Goal: Task Accomplishment & Management: Manage account settings

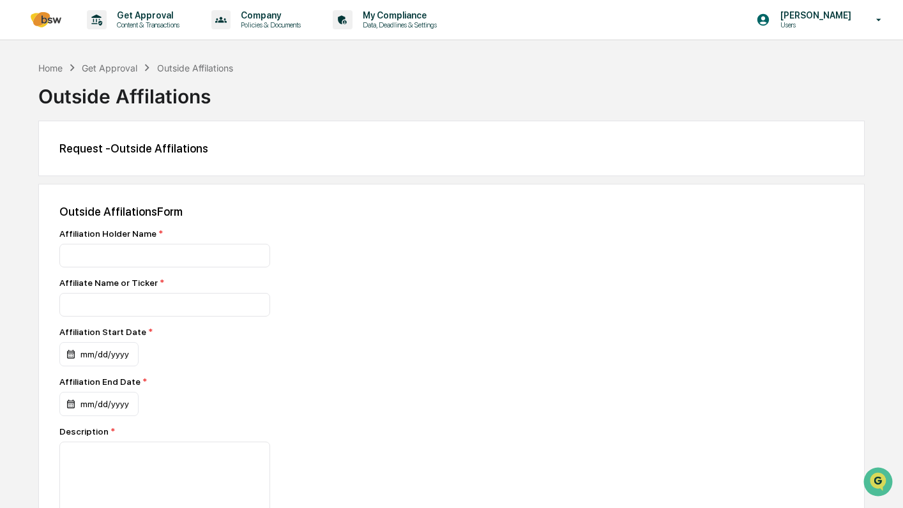
click at [808, 20] on p "[PERSON_NAME]" at bounding box center [813, 15] width 87 height 10
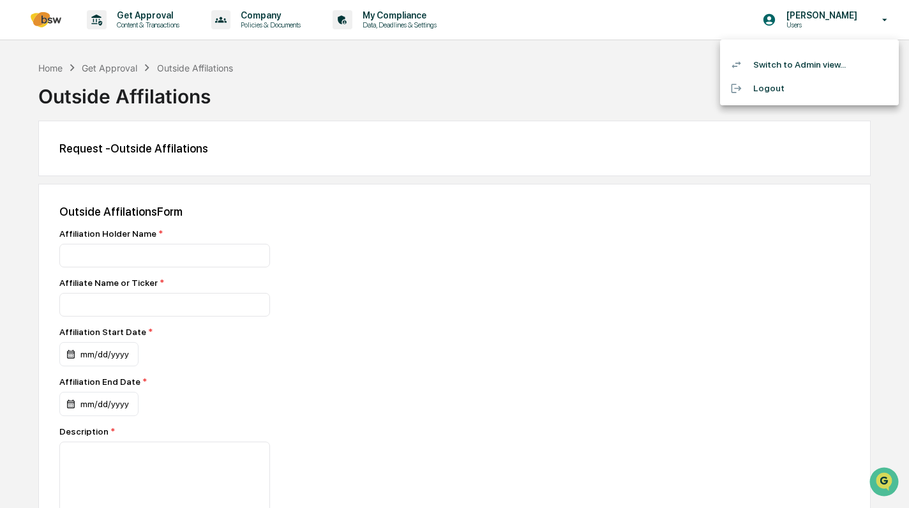
click at [811, 64] on li "Switch to Admin view..." at bounding box center [809, 65] width 179 height 24
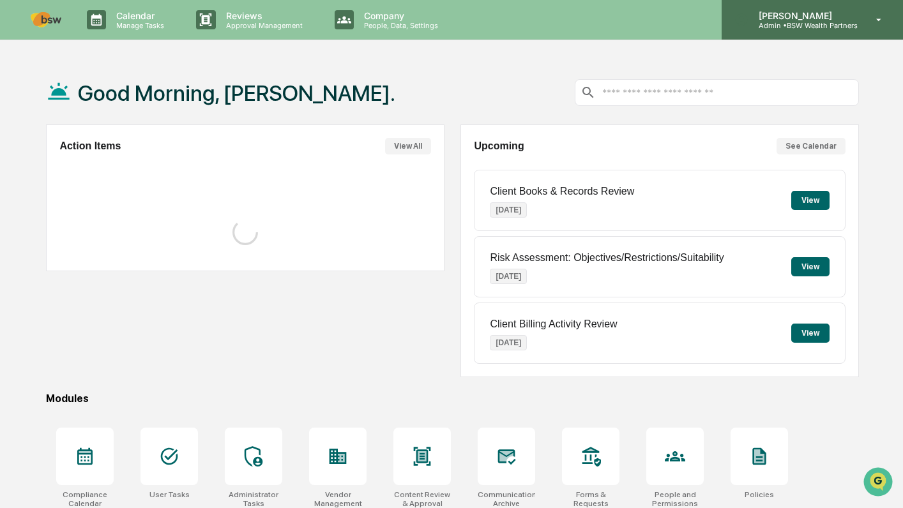
click at [873, 20] on icon at bounding box center [879, 20] width 22 height 12
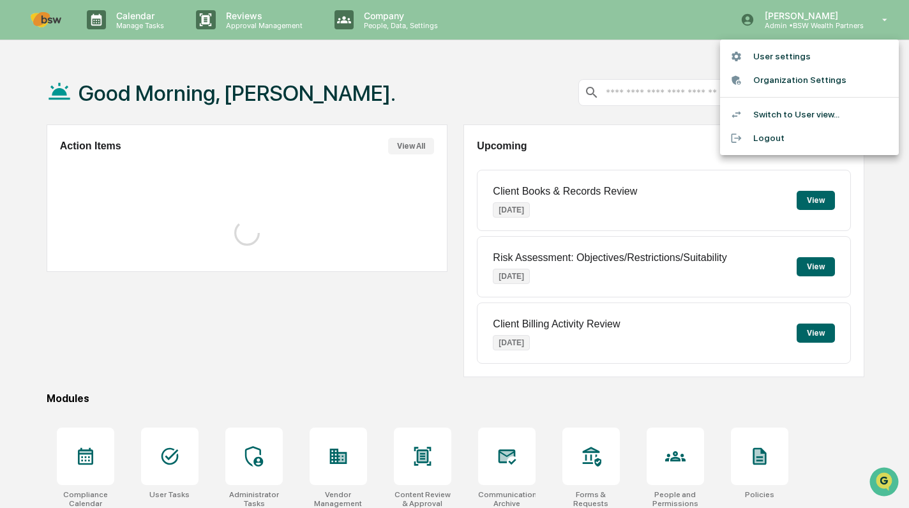
click at [803, 79] on li "Organization Settings" at bounding box center [809, 80] width 179 height 24
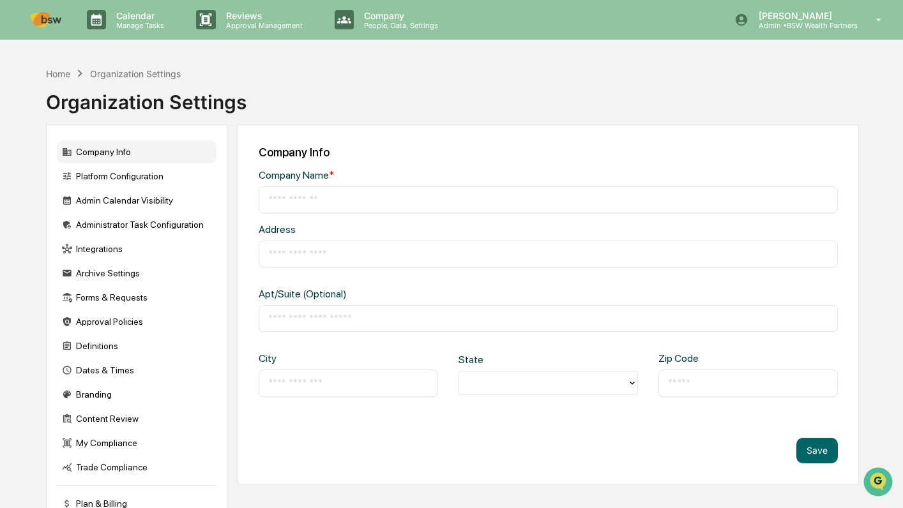
type input "**********"
type input "*******"
type input "*****"
click at [143, 299] on div "Forms & Requests" at bounding box center [137, 297] width 160 height 23
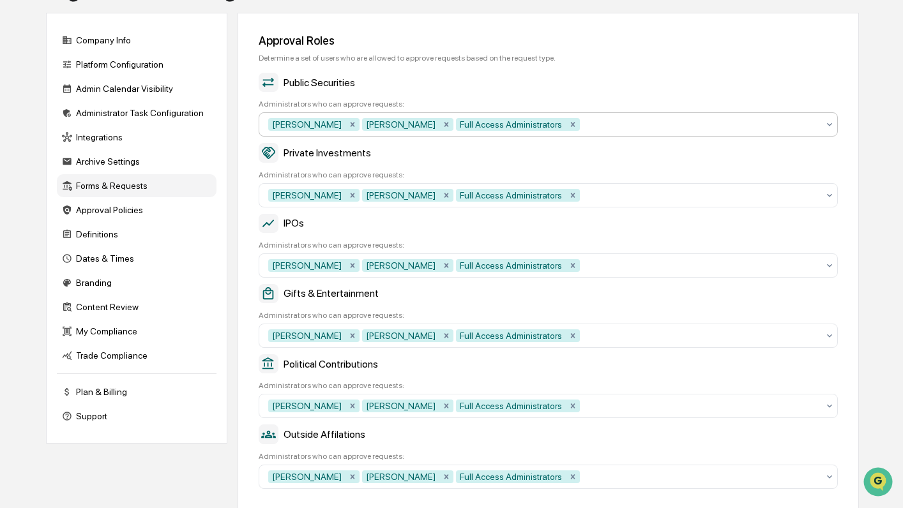
scroll to position [128, 0]
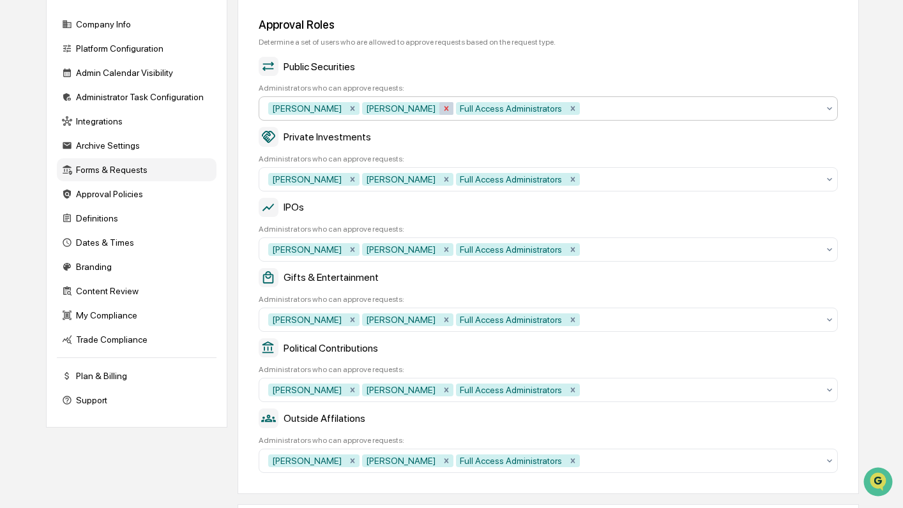
click at [442, 112] on icon "Remove Matthew Samek" at bounding box center [446, 108] width 9 height 9
click at [477, 109] on icon "Remove Full Access Administrators" at bounding box center [479, 109] width 4 height 4
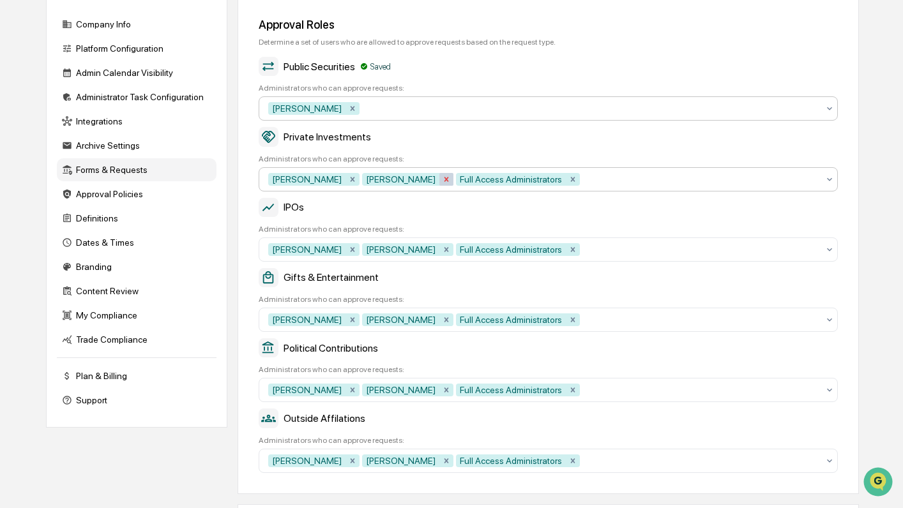
click at [444, 180] on icon "Remove Matthew Samek" at bounding box center [446, 179] width 4 height 4
click at [474, 181] on icon "Remove Full Access Administrators" at bounding box center [478, 179] width 9 height 9
click at [444, 251] on icon "Remove Matthew Samek" at bounding box center [446, 249] width 4 height 4
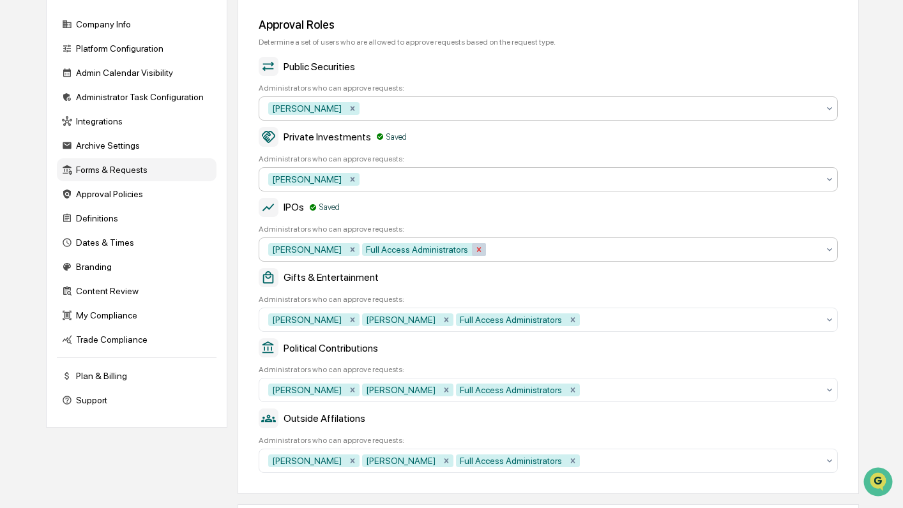
click at [477, 252] on icon "Remove Full Access Administrators" at bounding box center [479, 249] width 4 height 4
click at [442, 321] on icon "Remove Matthew Samek" at bounding box center [446, 319] width 9 height 9
click at [477, 322] on icon "Remove Full Access Administrators" at bounding box center [479, 319] width 4 height 4
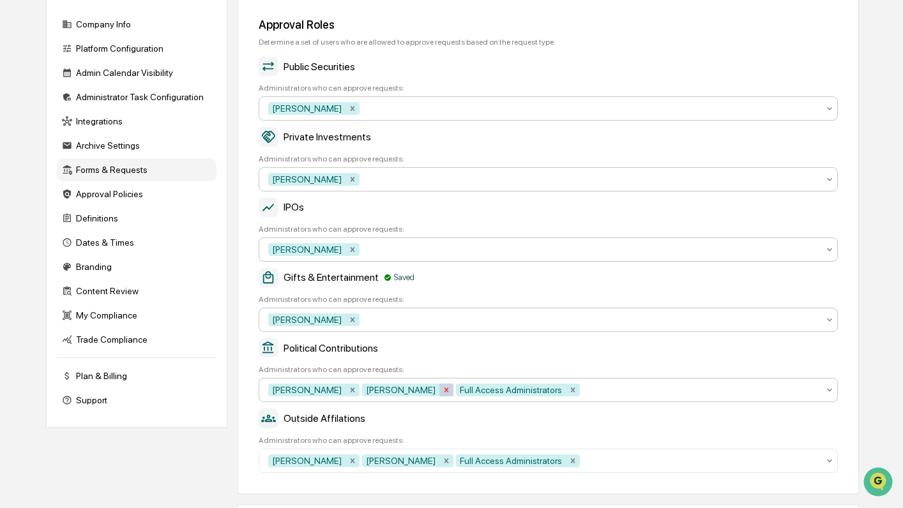
click at [442, 391] on icon "Remove Matthew Samek" at bounding box center [446, 390] width 9 height 9
click at [474, 395] on icon "Remove Full Access Administrators" at bounding box center [478, 390] width 9 height 9
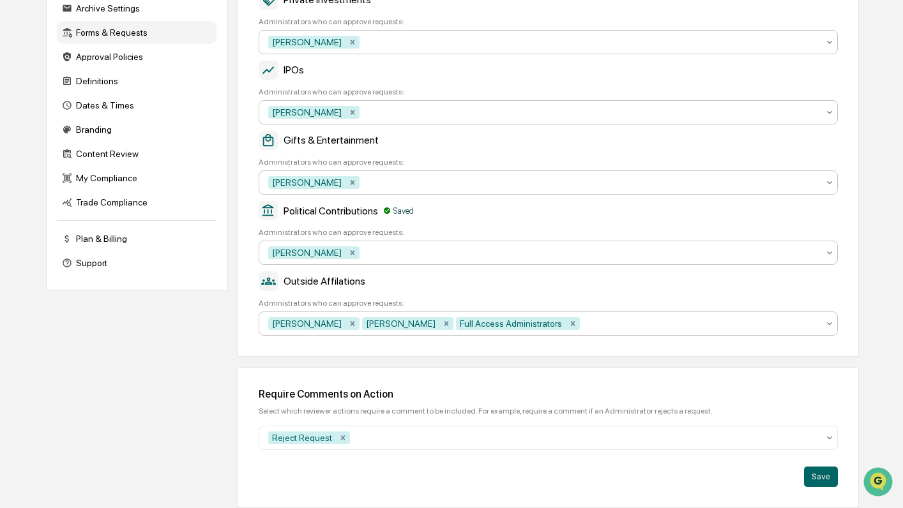
scroll to position [271, 0]
click at [442, 319] on icon "Remove Matthew Samek" at bounding box center [446, 323] width 9 height 9
click at [474, 323] on icon "Remove Full Access Administrators" at bounding box center [478, 323] width 9 height 9
click at [432, 439] on div at bounding box center [584, 438] width 465 height 13
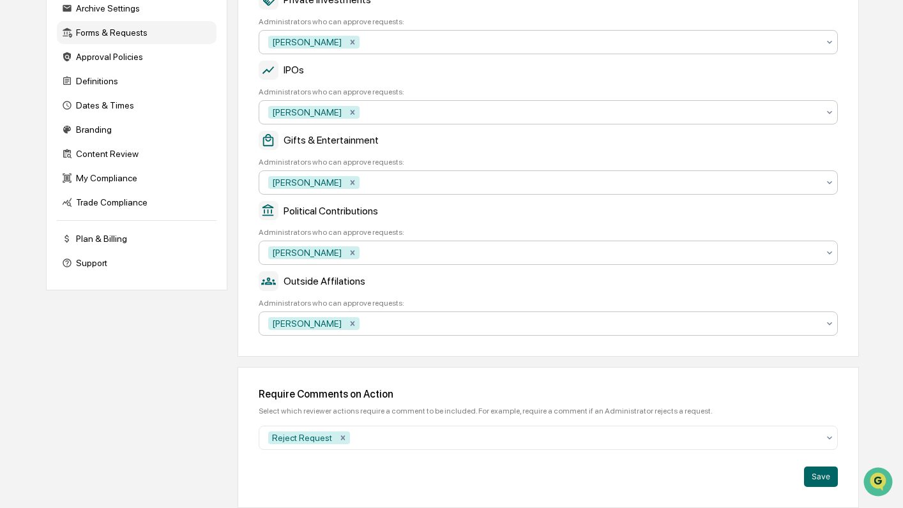
click at [418, 480] on div "Save" at bounding box center [548, 477] width 579 height 20
click at [816, 474] on button "Save" at bounding box center [821, 477] width 34 height 20
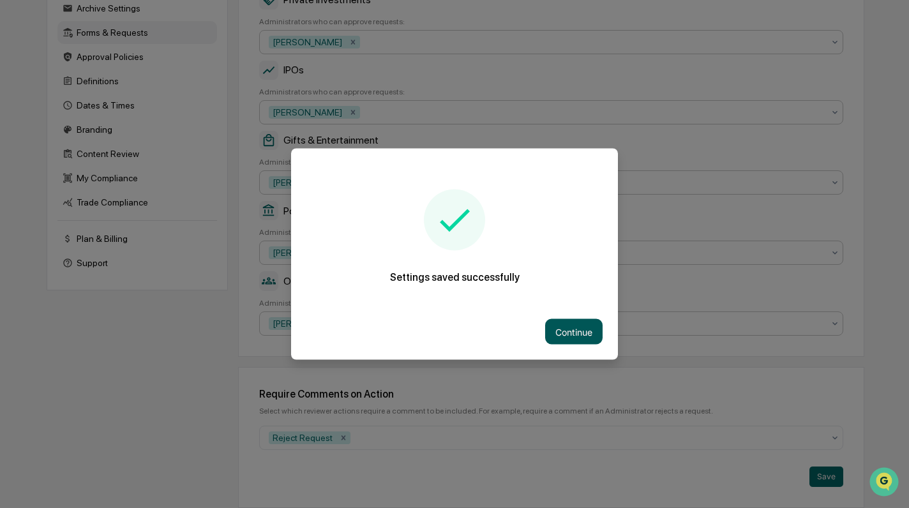
click at [561, 327] on button "Continue" at bounding box center [573, 332] width 57 height 26
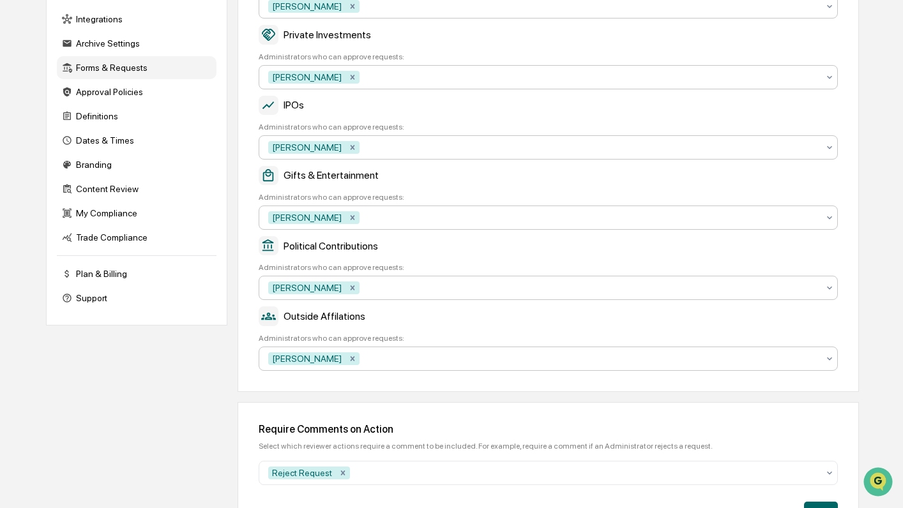
scroll to position [0, 0]
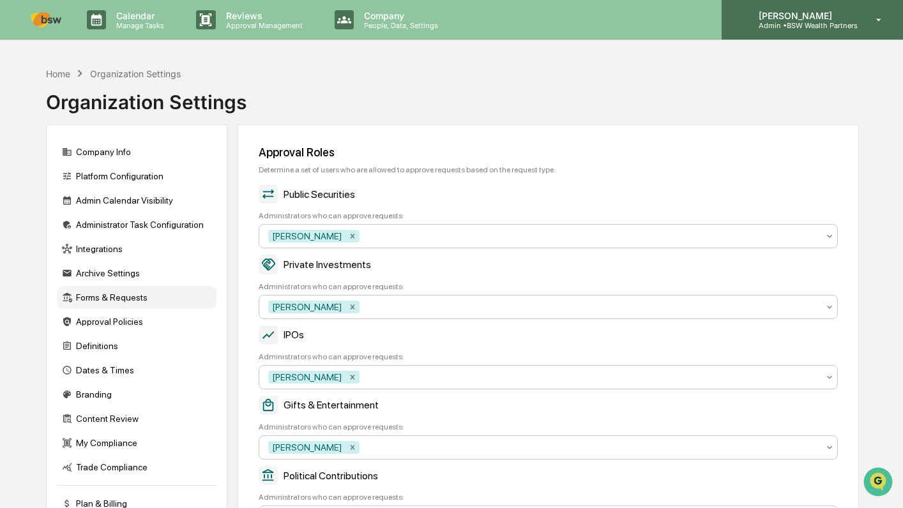
click at [869, 20] on icon at bounding box center [879, 20] width 22 height 12
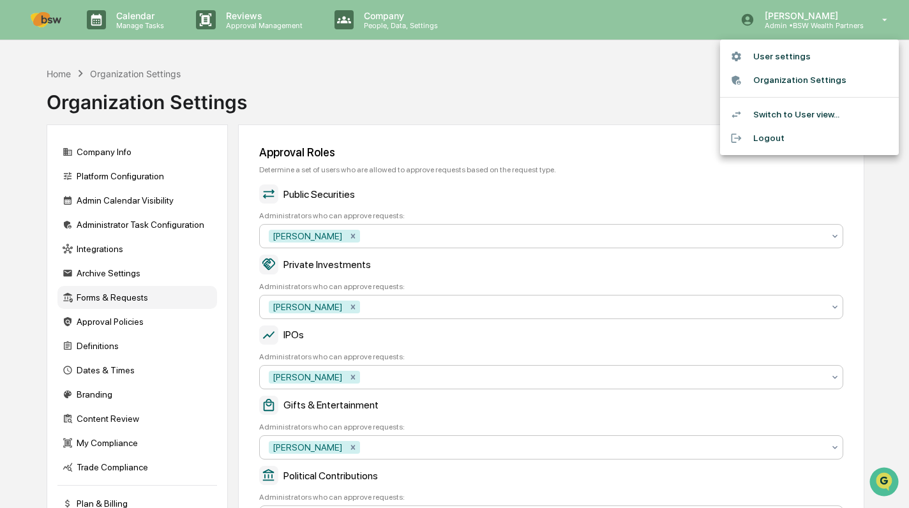
click at [880, 284] on div at bounding box center [454, 254] width 909 height 508
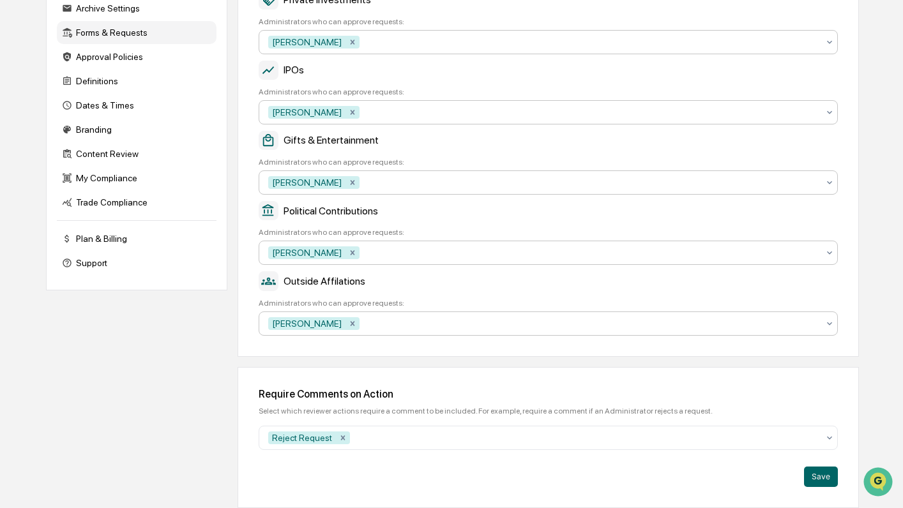
scroll to position [272, 0]
click at [818, 475] on button "Save" at bounding box center [821, 477] width 34 height 20
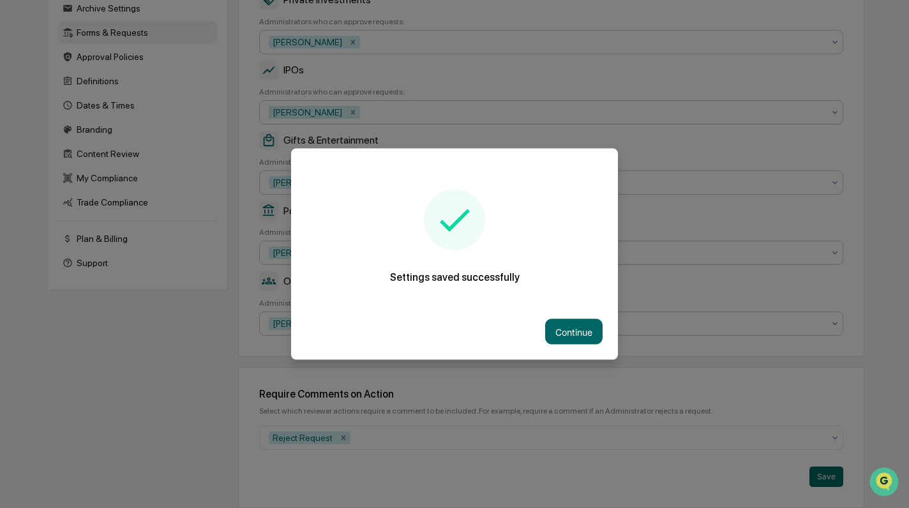
click at [578, 326] on button "Continue" at bounding box center [573, 332] width 57 height 26
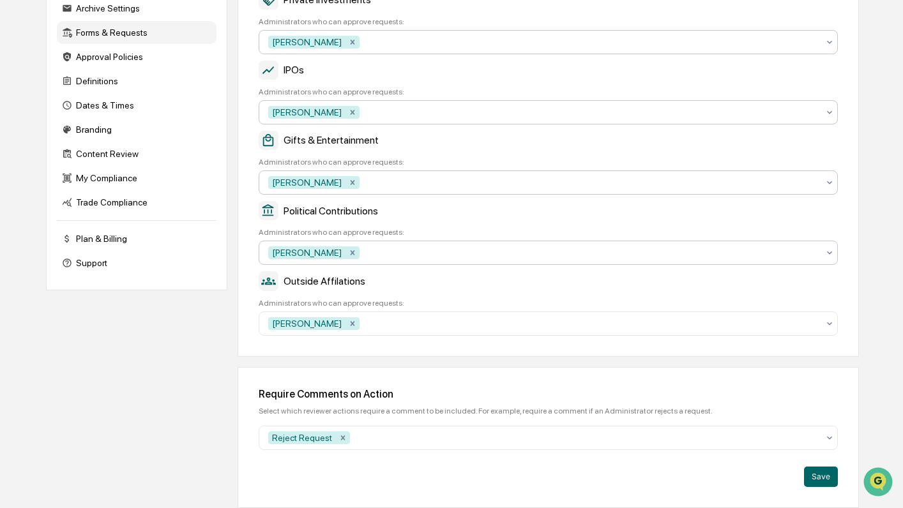
scroll to position [0, 0]
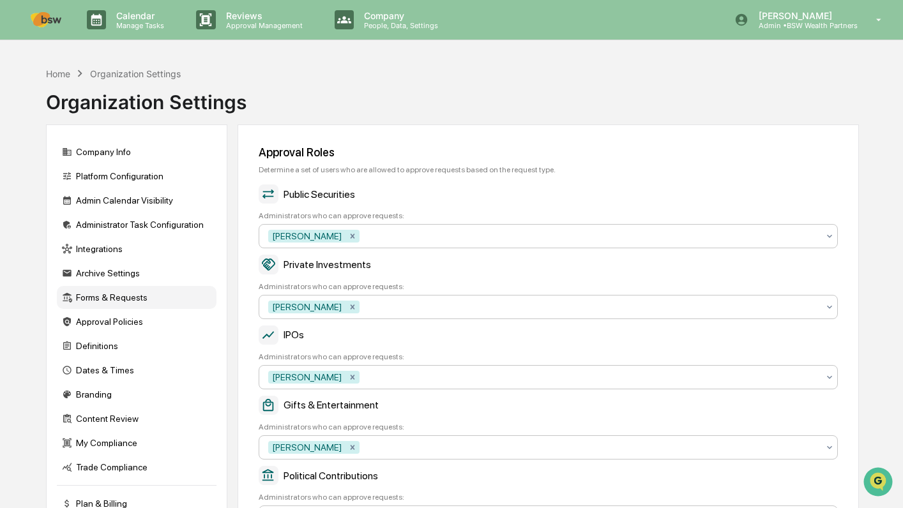
click at [877, 152] on div "Home Organization Settings Organization Settings Company Info Platform Configur…" at bounding box center [452, 417] width 851 height 712
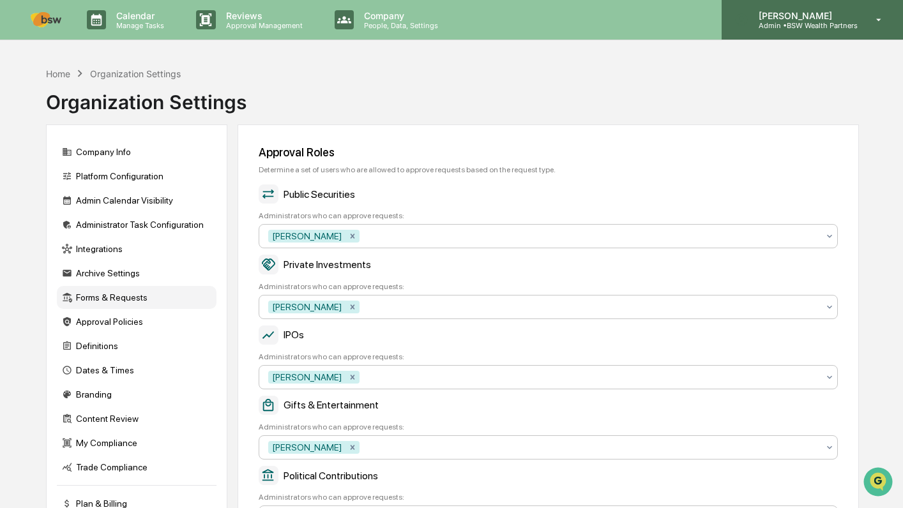
click at [791, 29] on p "Admin • BSW Wealth Partners" at bounding box center [802, 25] width 109 height 9
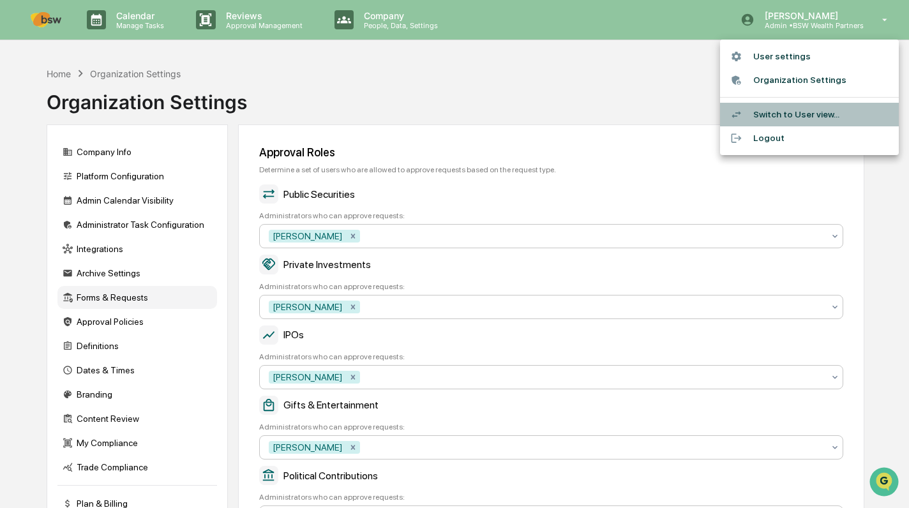
click at [801, 114] on li "Switch to User view..." at bounding box center [809, 115] width 179 height 24
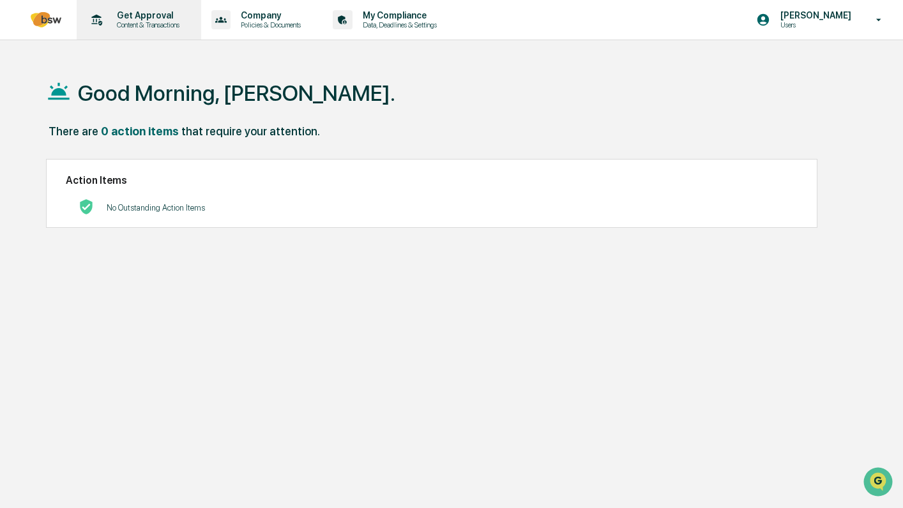
click at [164, 26] on p "Content & Transactions" at bounding box center [146, 24] width 79 height 9
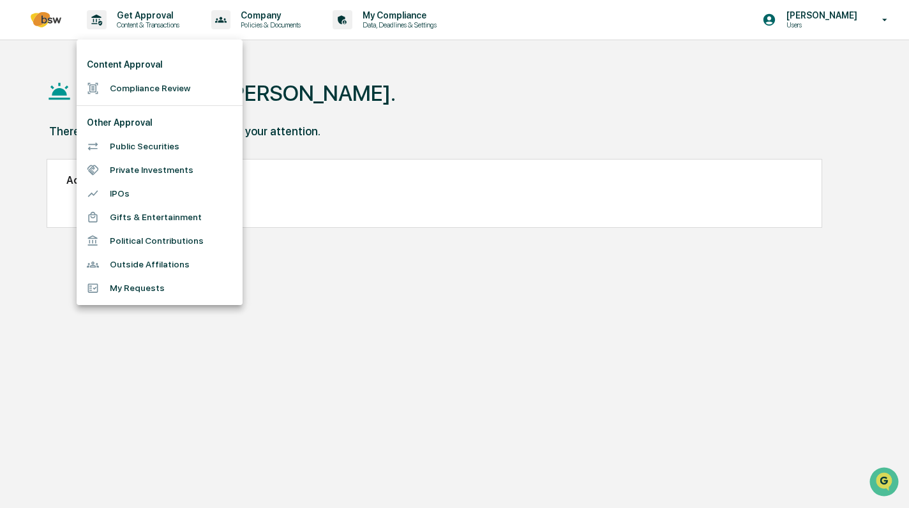
click at [147, 150] on li "Public Securities" at bounding box center [160, 147] width 166 height 24
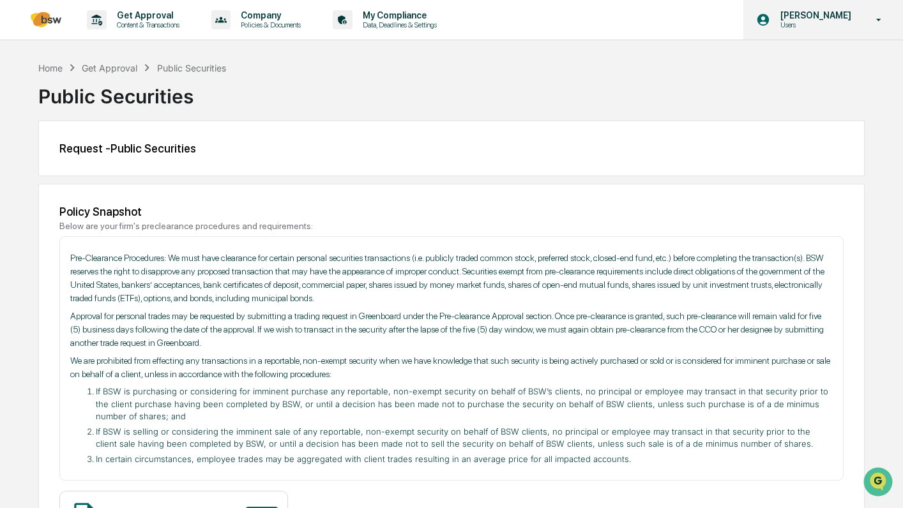
click at [884, 26] on div "Nicole Murphey Users" at bounding box center [823, 20] width 160 height 40
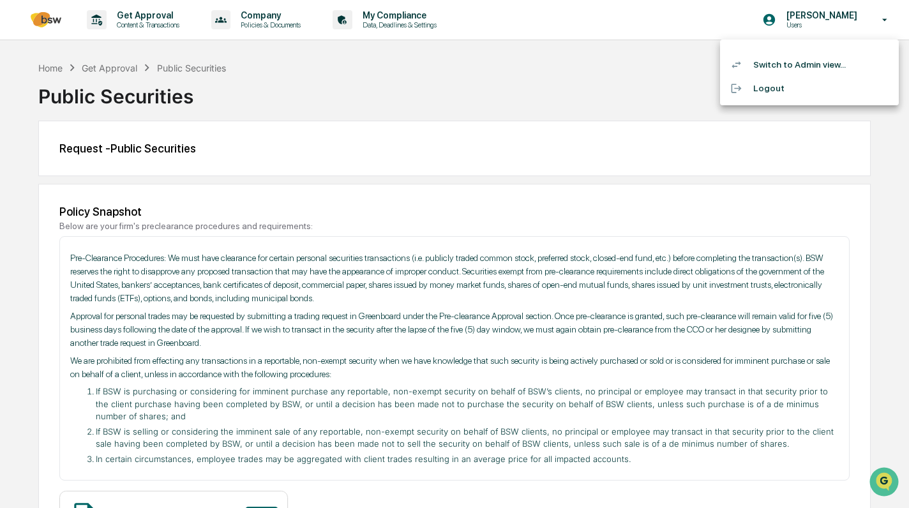
click at [831, 59] on li "Switch to Admin view..." at bounding box center [809, 65] width 179 height 24
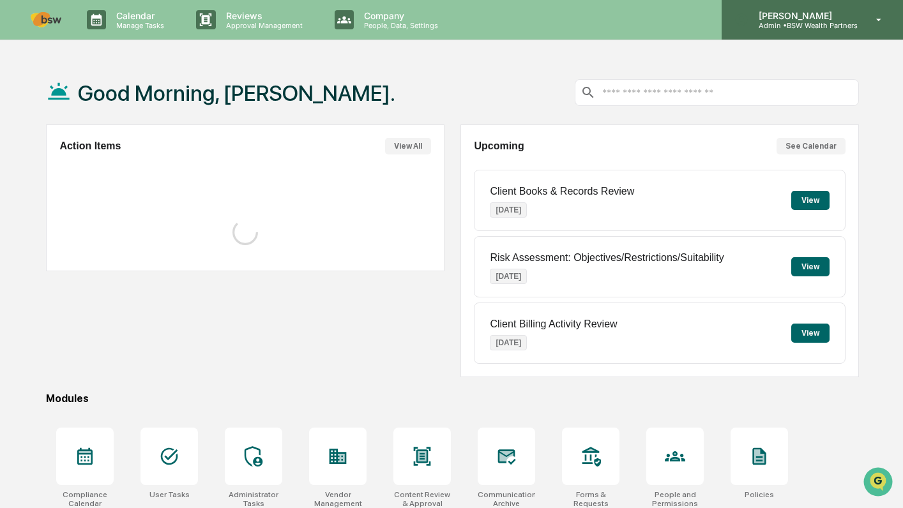
click at [811, 12] on p "[PERSON_NAME]" at bounding box center [802, 15] width 109 height 11
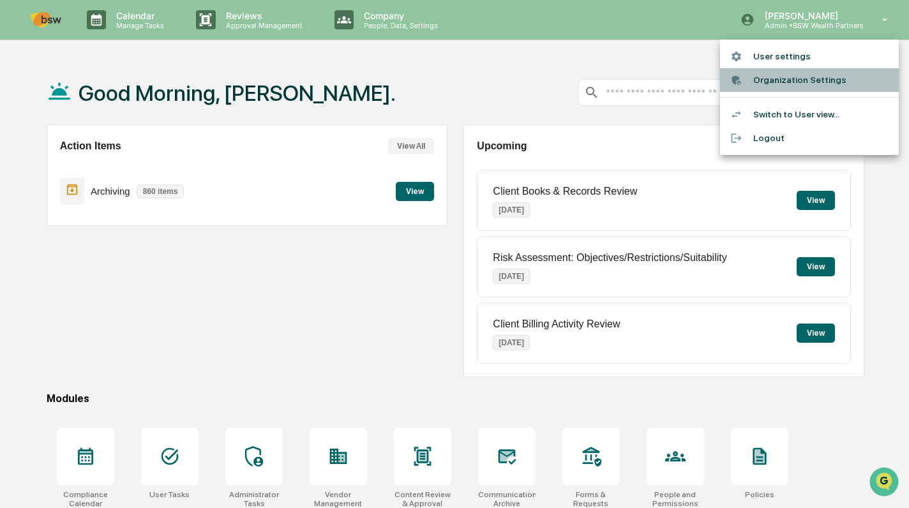
click at [812, 74] on li "Organization Settings" at bounding box center [809, 80] width 179 height 24
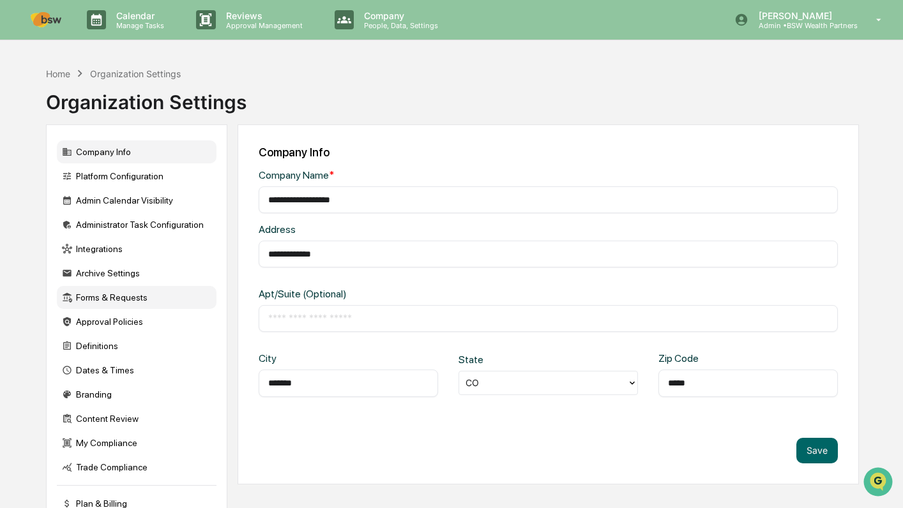
click at [144, 306] on div "Forms & Requests" at bounding box center [137, 297] width 160 height 23
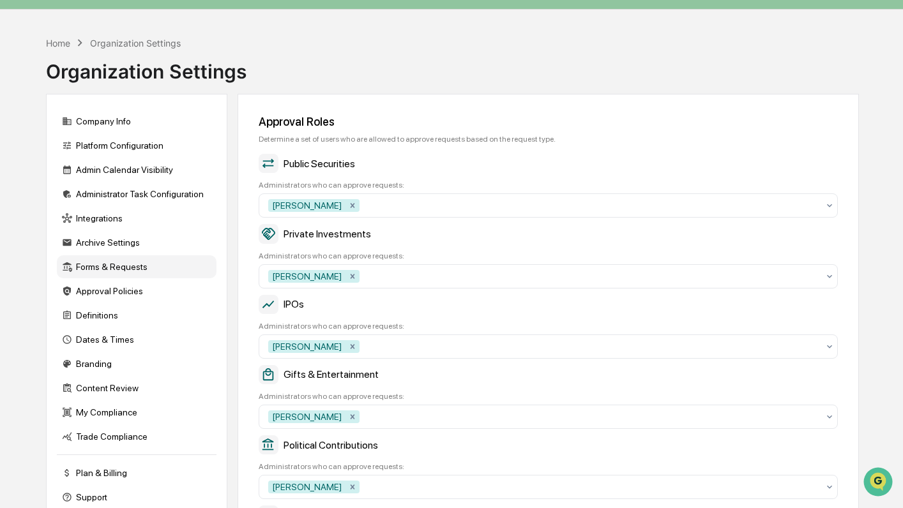
scroll to position [32, 0]
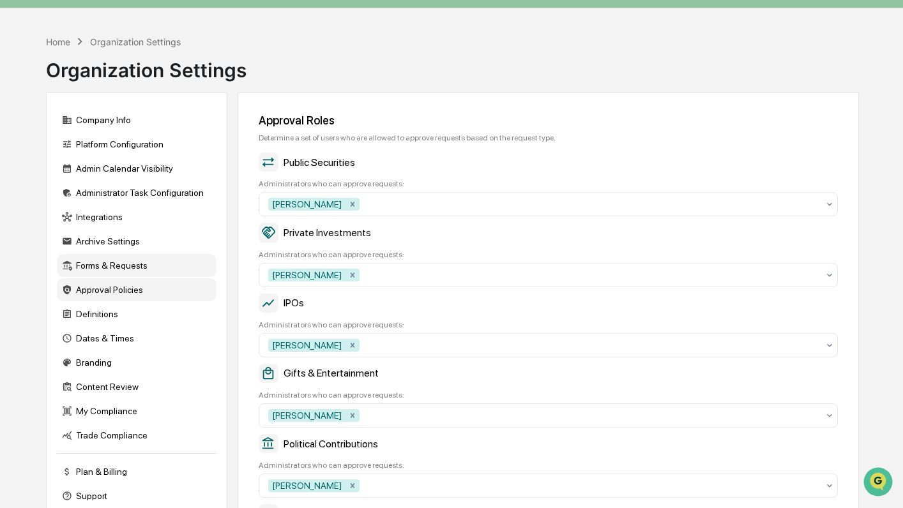
click at [142, 296] on div "Approval Policies" at bounding box center [137, 289] width 160 height 23
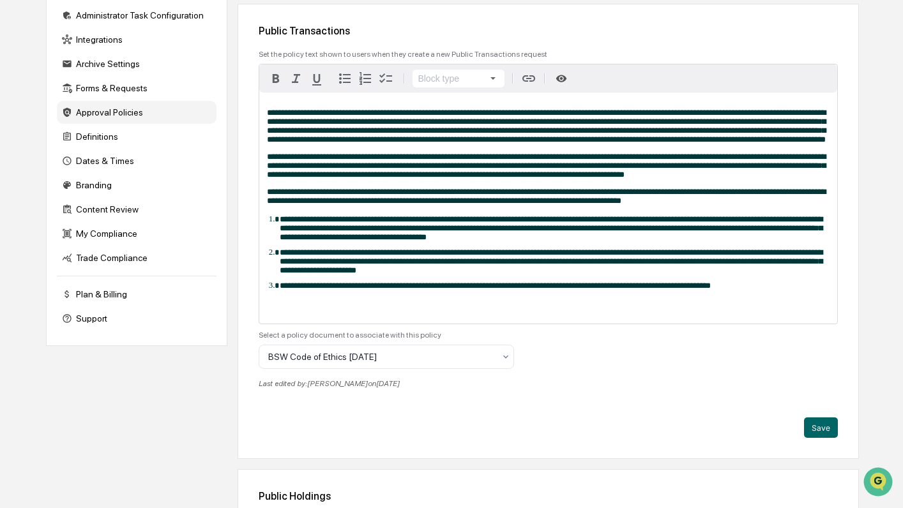
scroll to position [207, 0]
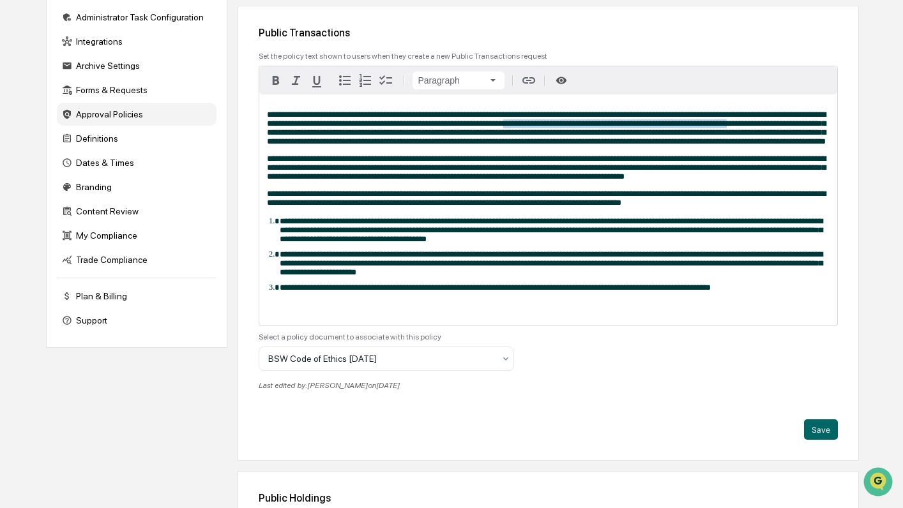
drag, startPoint x: 550, startPoint y: 125, endPoint x: 797, endPoint y: 126, distance: 247.1
click at [797, 126] on span "**********" at bounding box center [546, 127] width 559 height 35
copy span "**********"
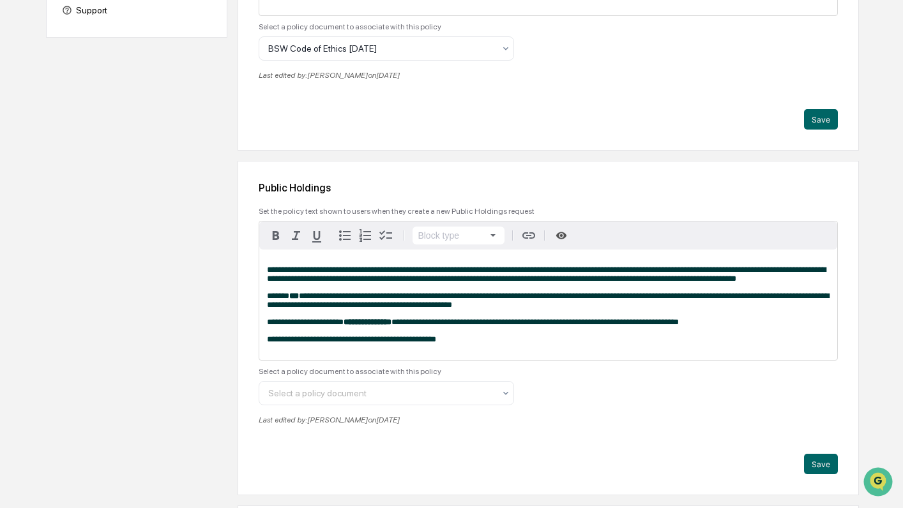
scroll to position [527, 0]
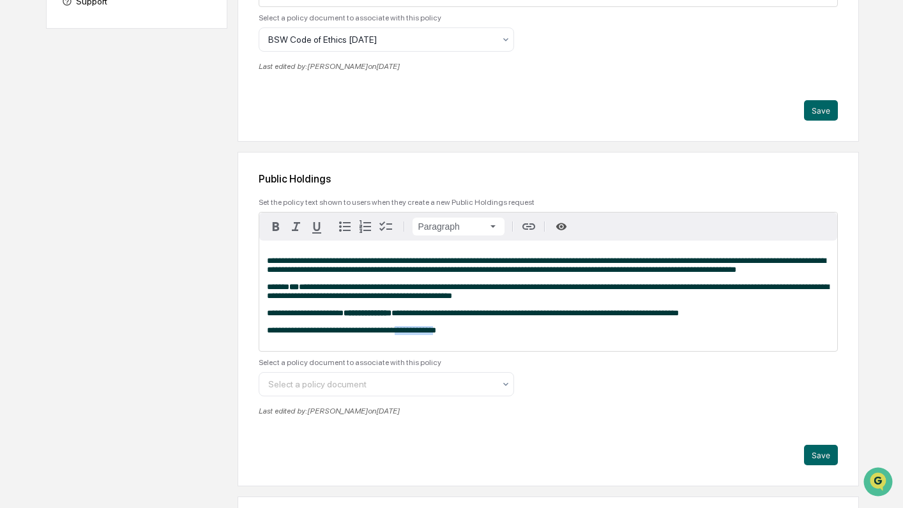
drag, startPoint x: 406, startPoint y: 358, endPoint x: 443, endPoint y: 364, distance: 37.5
click at [436, 335] on span "**********" at bounding box center [351, 330] width 169 height 8
paste div
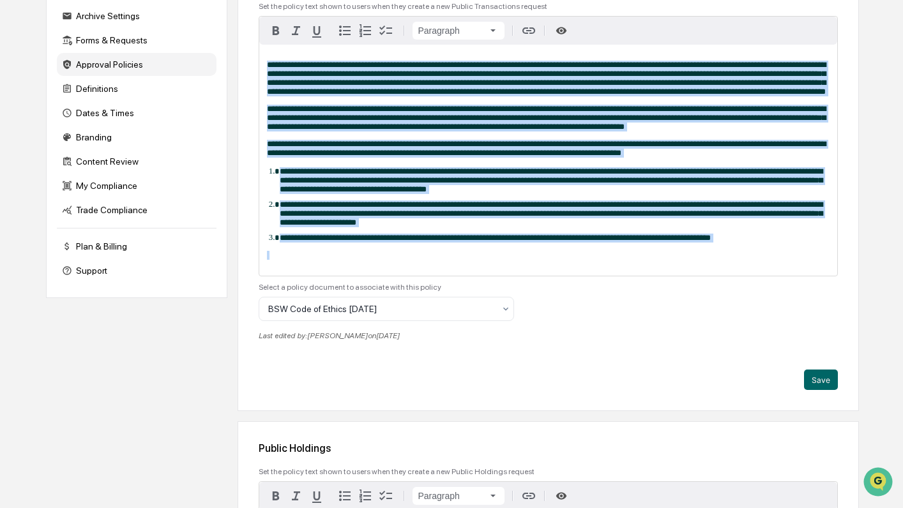
scroll to position [335, 0]
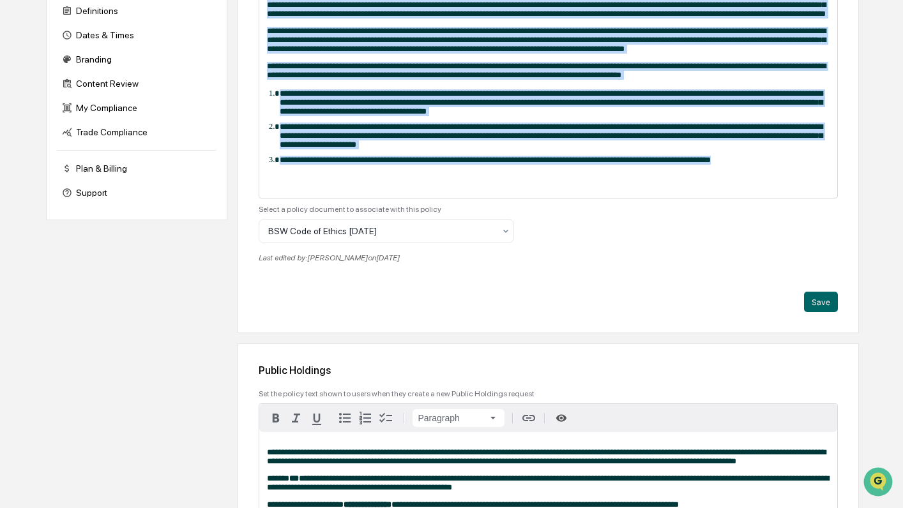
drag, startPoint x: 267, startPoint y: 164, endPoint x: 820, endPoint y: 184, distance: 553.8
click at [820, 184] on div "**********" at bounding box center [548, 82] width 578 height 231
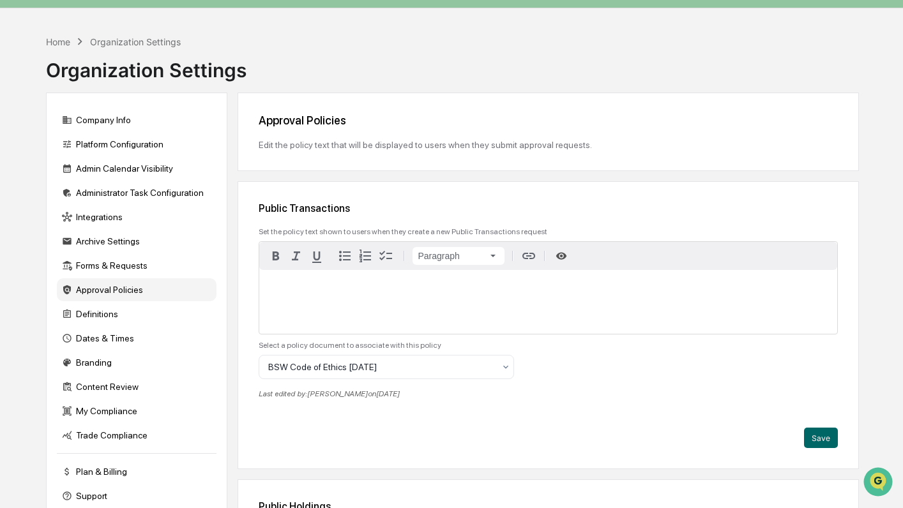
scroll to position [319, 0]
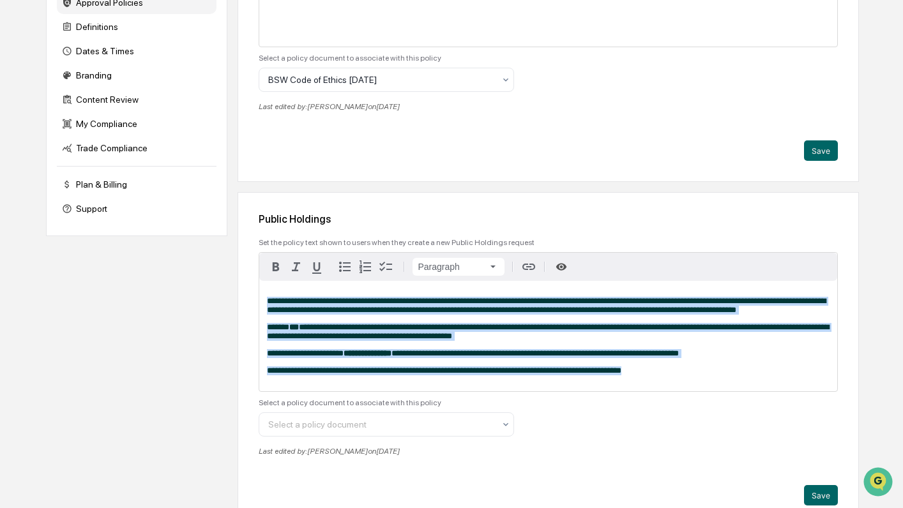
drag, startPoint x: 266, startPoint y: 304, endPoint x: 716, endPoint y: 390, distance: 457.6
click at [716, 390] on div "**********" at bounding box center [548, 336] width 578 height 110
copy div "**********"
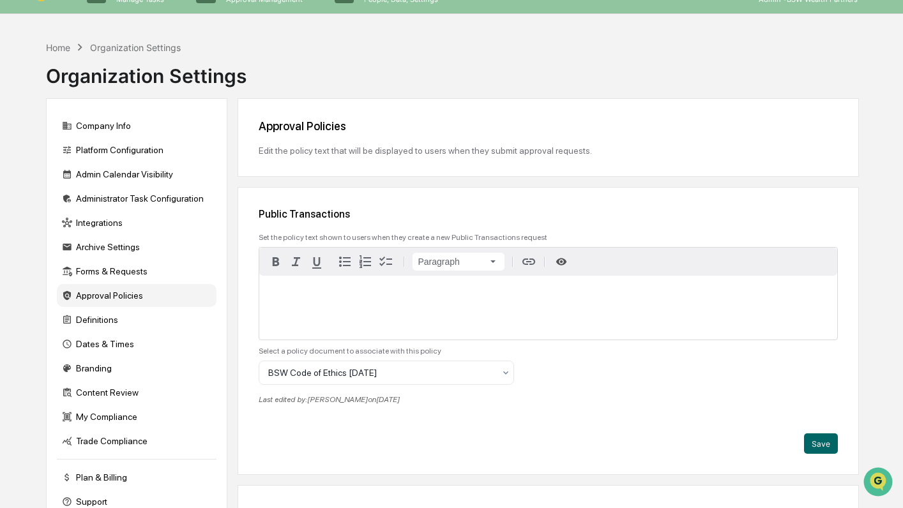
scroll to position [0, 0]
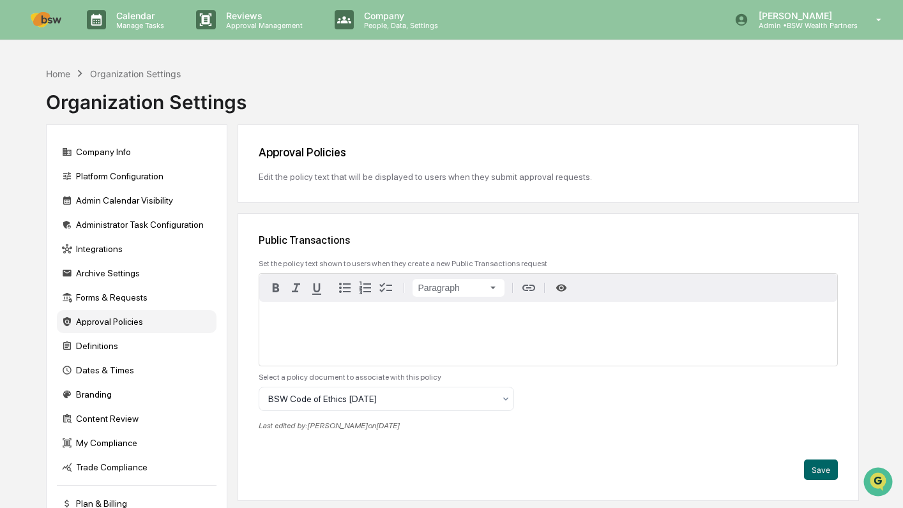
click at [346, 313] on div at bounding box center [548, 334] width 578 height 64
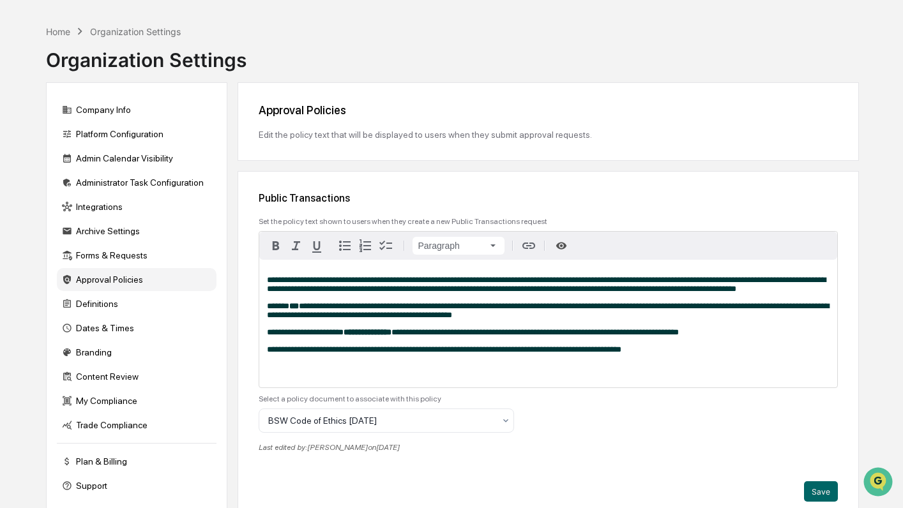
scroll to position [128, 0]
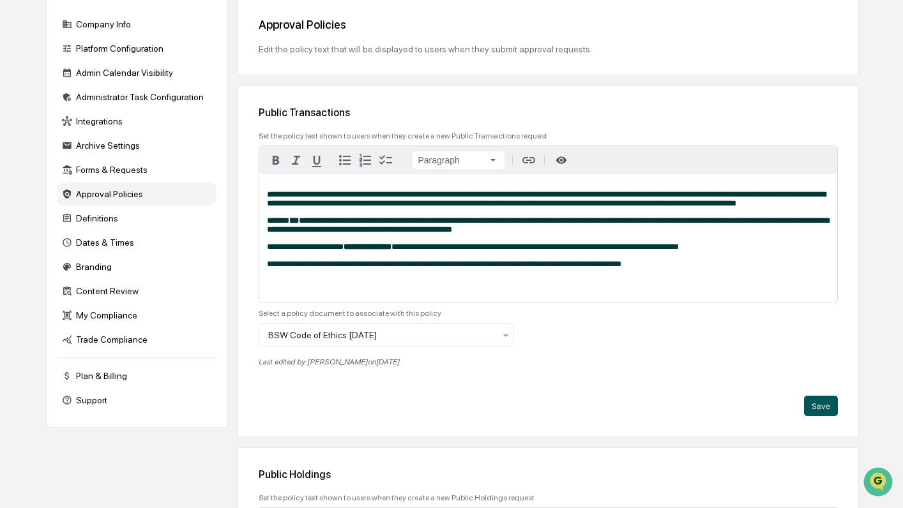
click at [826, 409] on button "Save" at bounding box center [821, 406] width 34 height 20
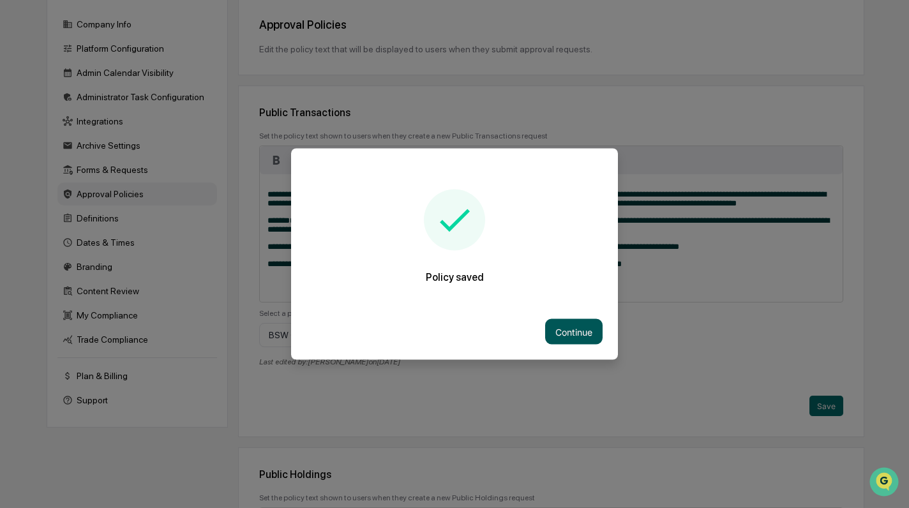
click at [568, 326] on button "Continue" at bounding box center [573, 332] width 57 height 26
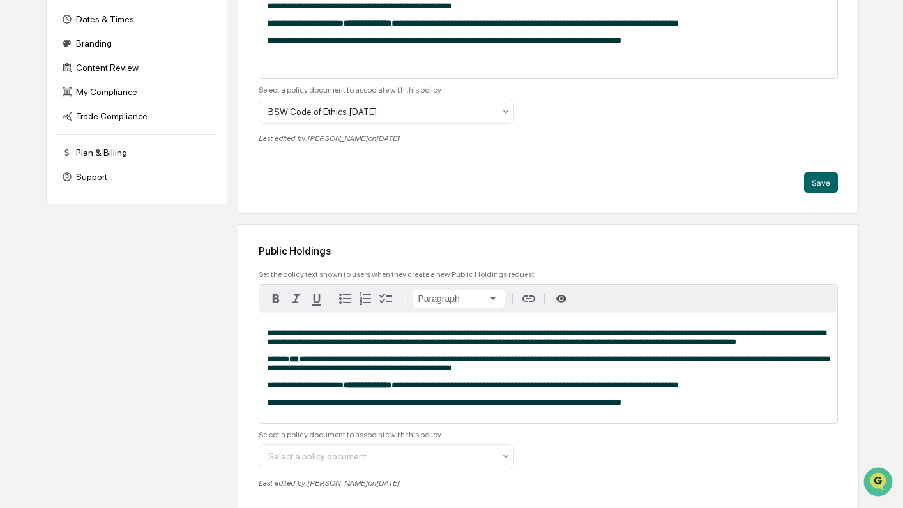
scroll to position [0, 0]
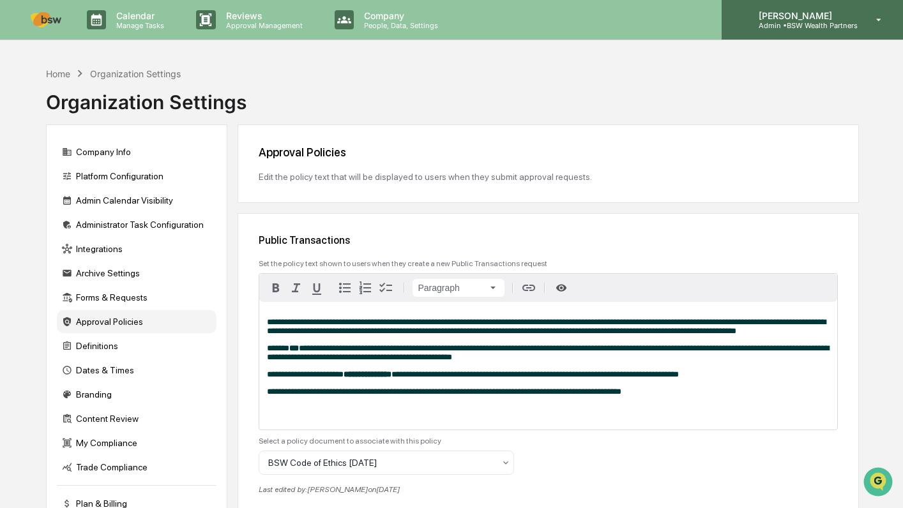
click at [862, 29] on div "Nicole Murphey Admin • BSW Wealth Partners" at bounding box center [811, 20] width 181 height 40
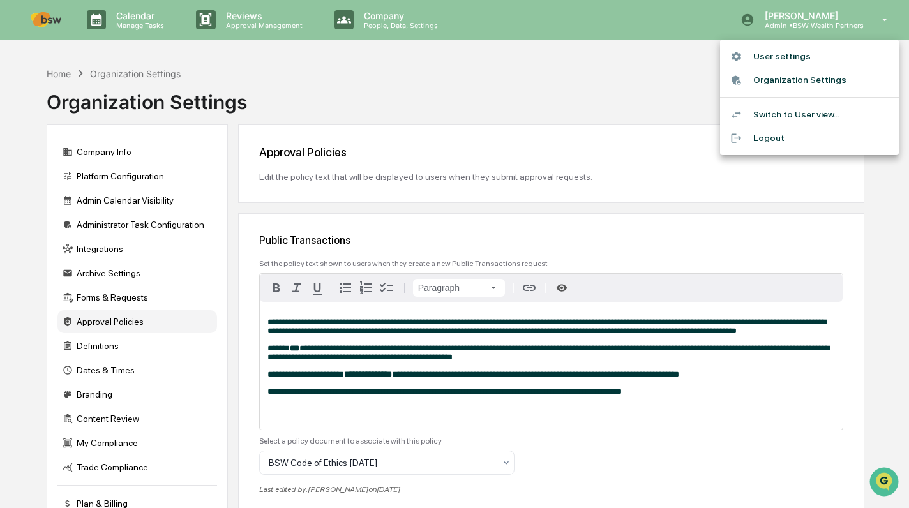
click at [780, 112] on li "Switch to User view..." at bounding box center [809, 115] width 179 height 24
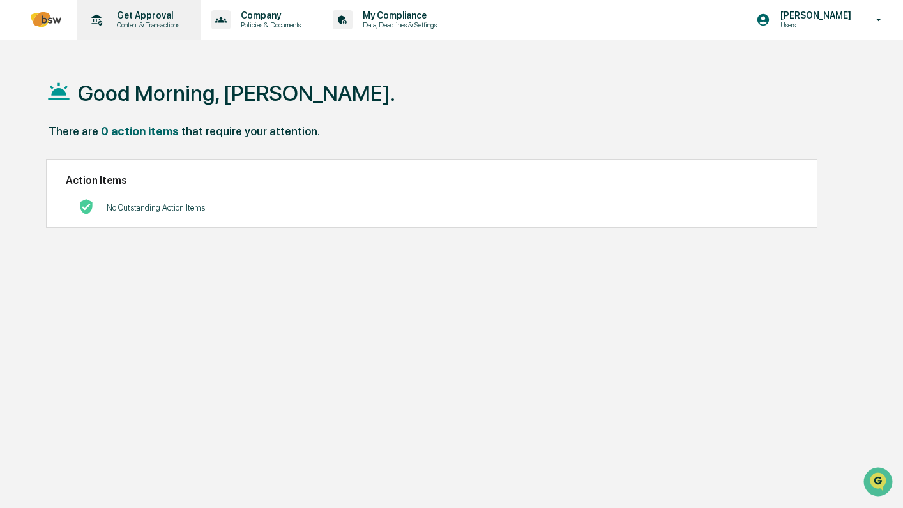
click at [164, 15] on p "Get Approval" at bounding box center [146, 15] width 79 height 10
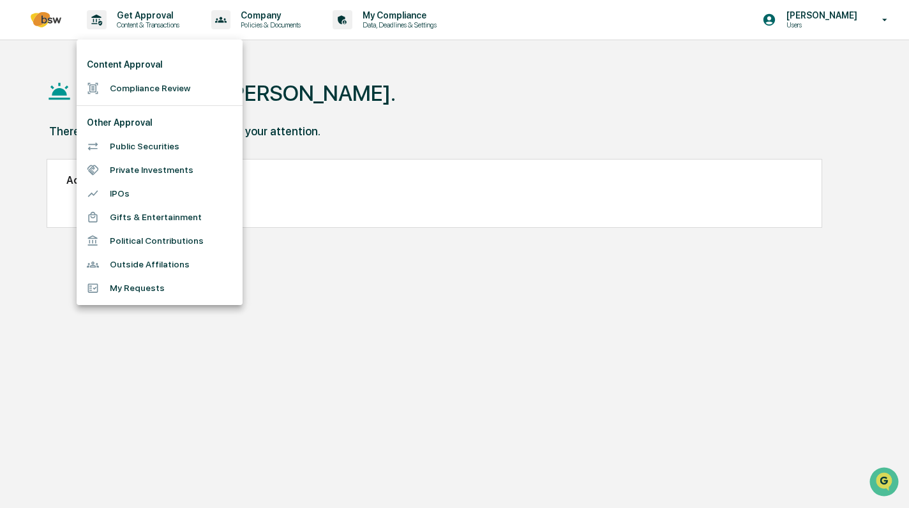
click at [152, 144] on li "Public Securities" at bounding box center [160, 147] width 166 height 24
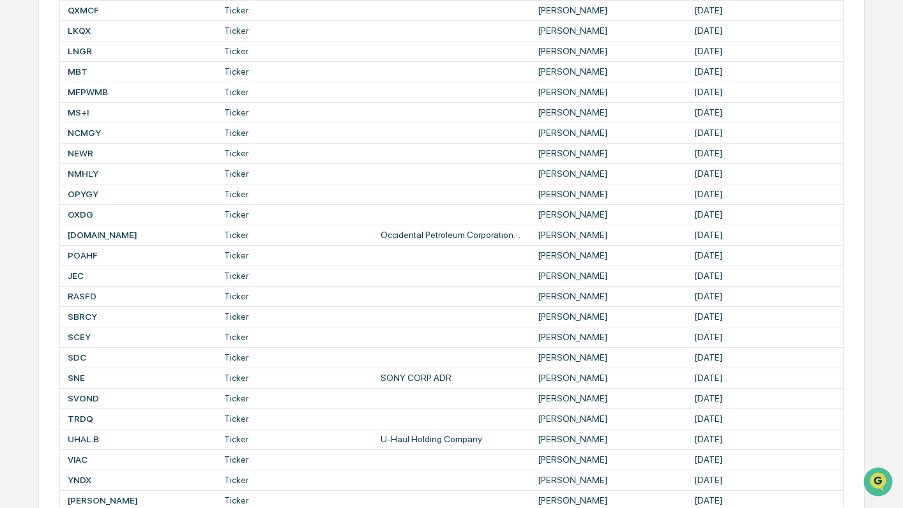
scroll to position [511, 0]
drag, startPoint x: 902, startPoint y: 139, endPoint x: 907, endPoint y: -1, distance: 140.5
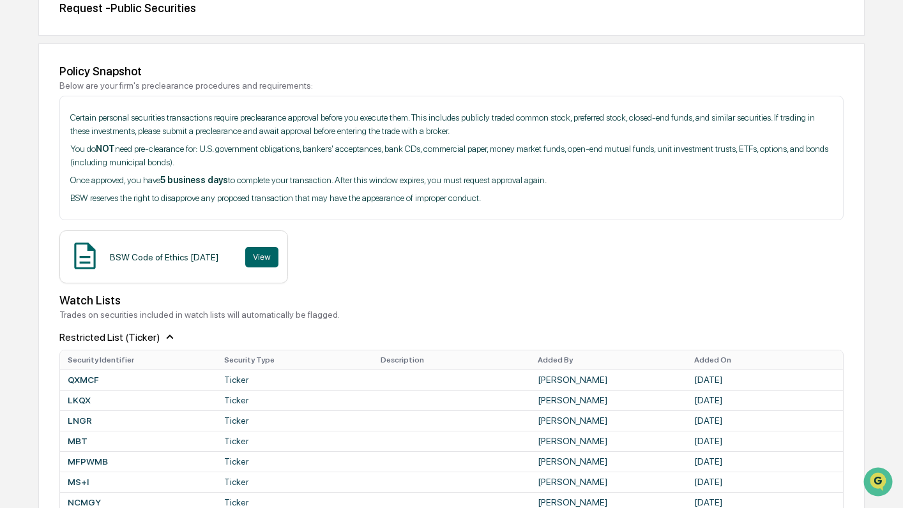
scroll to position [0, 0]
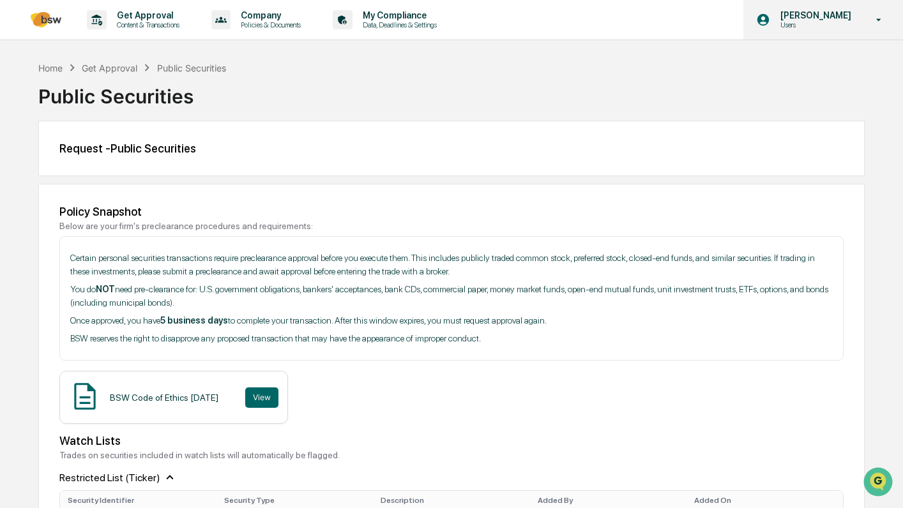
click at [839, 20] on p "[PERSON_NAME]" at bounding box center [813, 15] width 87 height 10
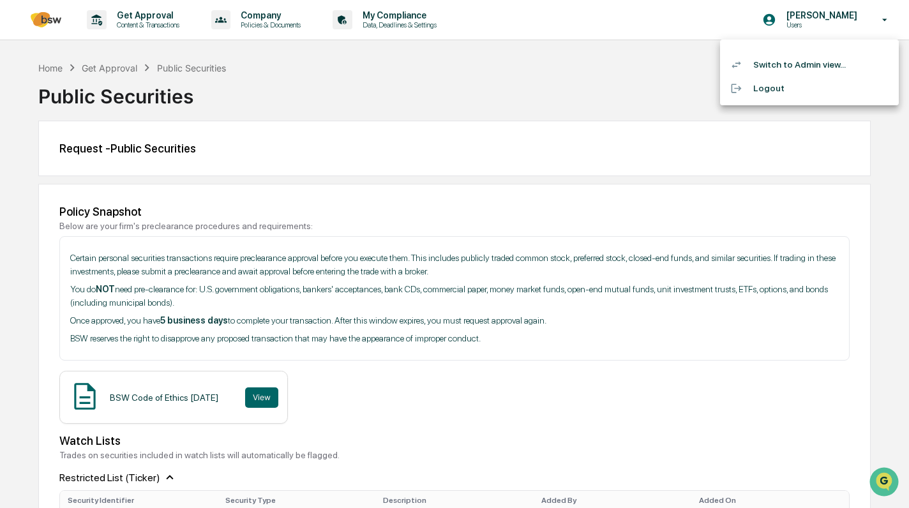
drag, startPoint x: 839, startPoint y: 20, endPoint x: 797, endPoint y: 22, distance: 41.6
click at [797, 22] on div at bounding box center [454, 254] width 909 height 508
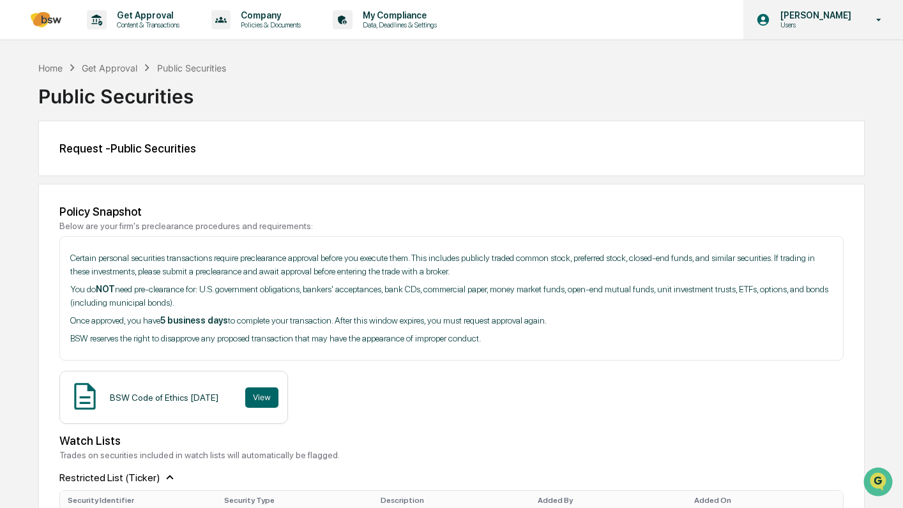
click at [859, 19] on div "Nicole Murphey Users" at bounding box center [823, 20] width 160 height 40
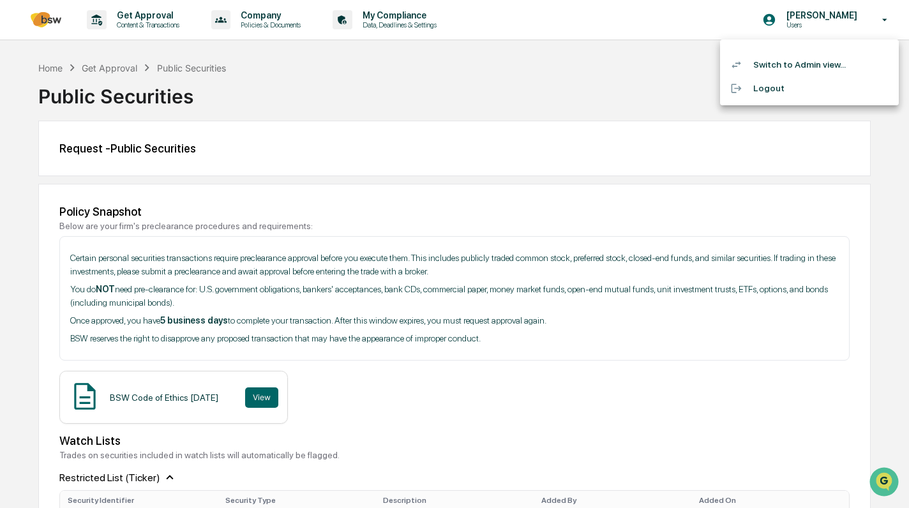
click at [806, 62] on li "Switch to Admin view..." at bounding box center [809, 65] width 179 height 24
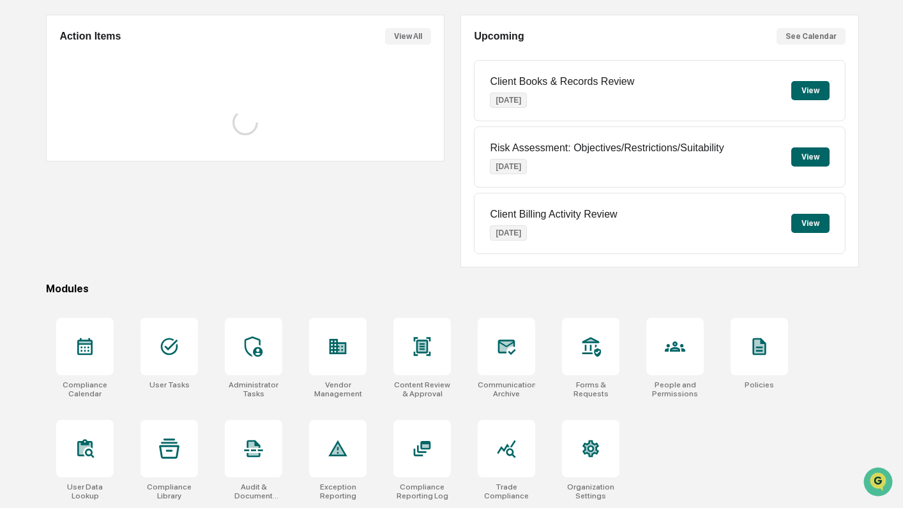
scroll to position [112, 0]
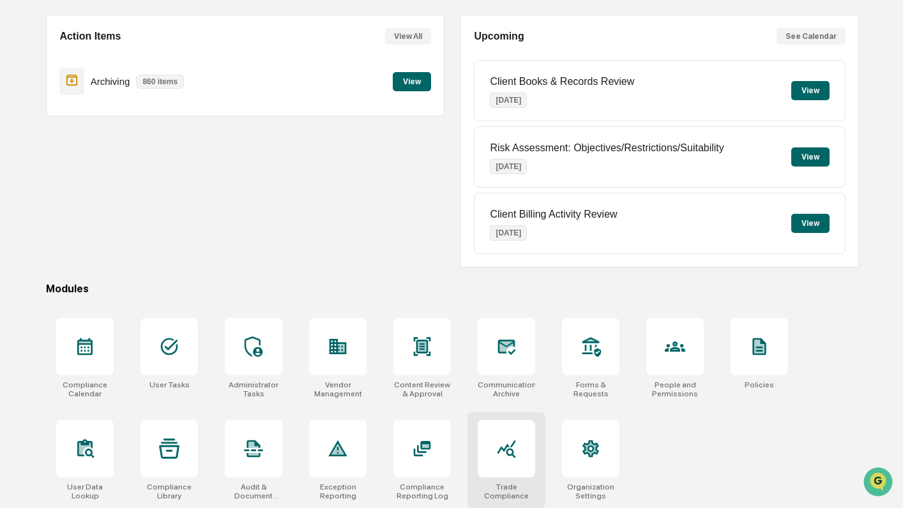
click at [512, 444] on icon at bounding box center [506, 449] width 19 height 18
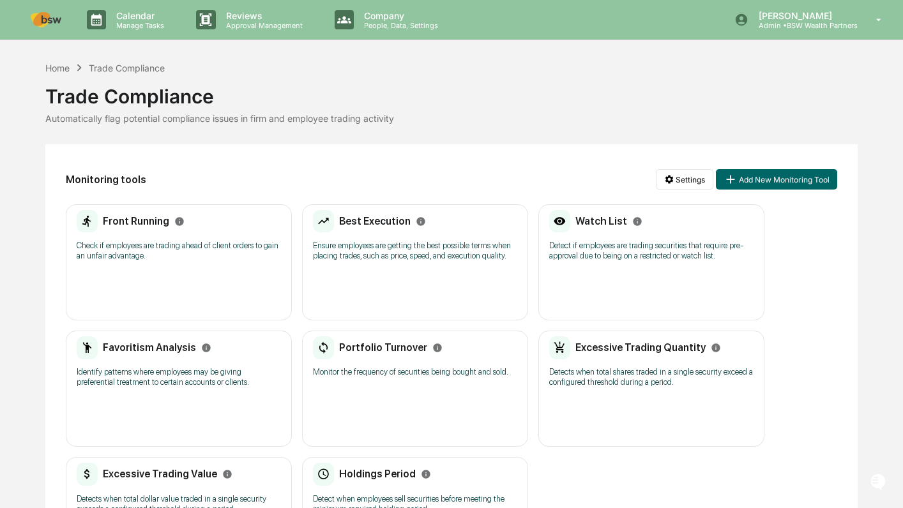
click at [589, 232] on div "Watch List" at bounding box center [595, 221] width 93 height 23
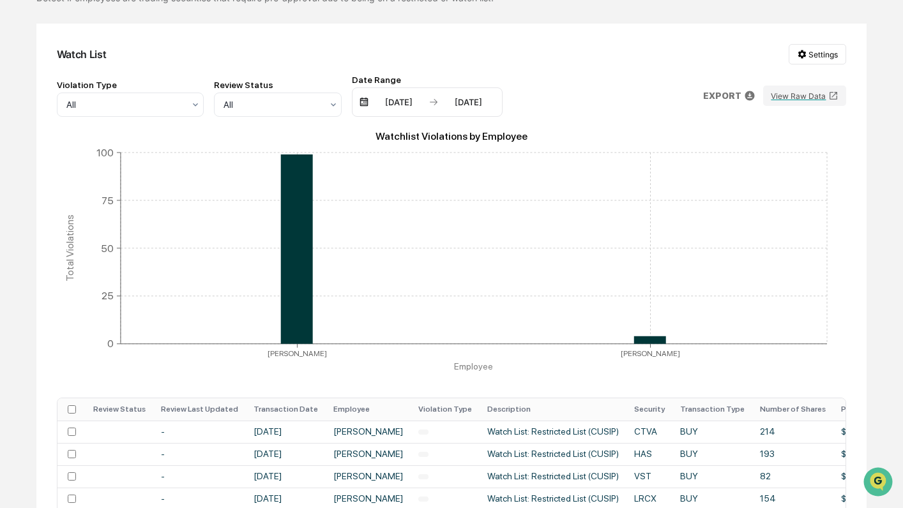
scroll to position [77, 0]
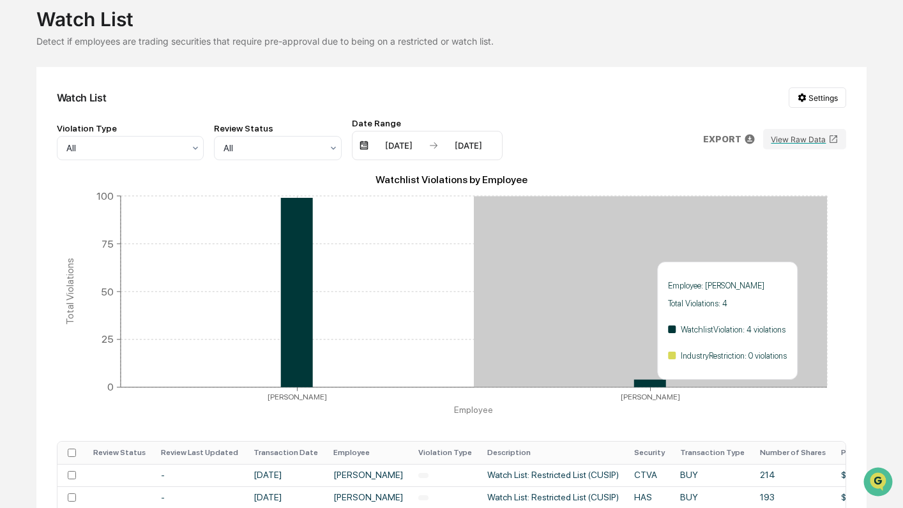
click at [645, 388] on icon at bounding box center [650, 384] width 32 height 8
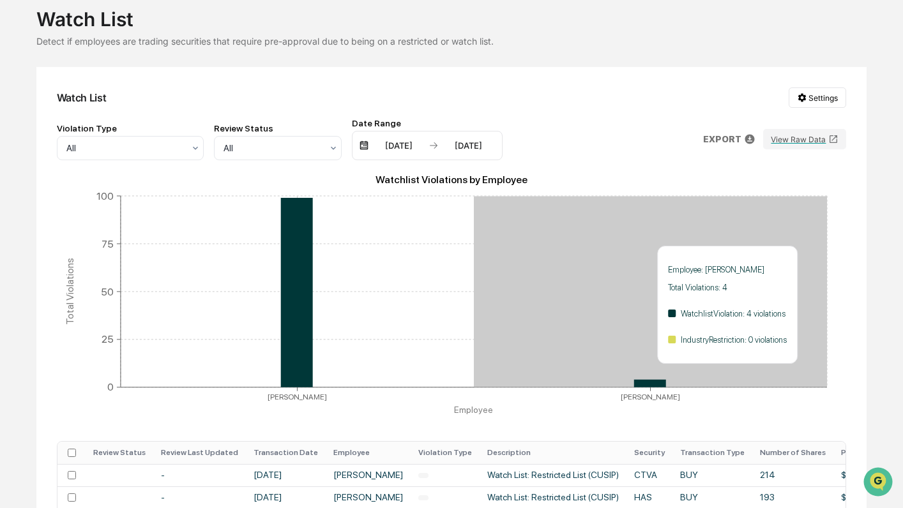
click at [643, 372] on icon "Watchlist Violations by Employee Matthew Samek Nicole Murphey Employee 0 25 50 …" at bounding box center [452, 297] width 790 height 255
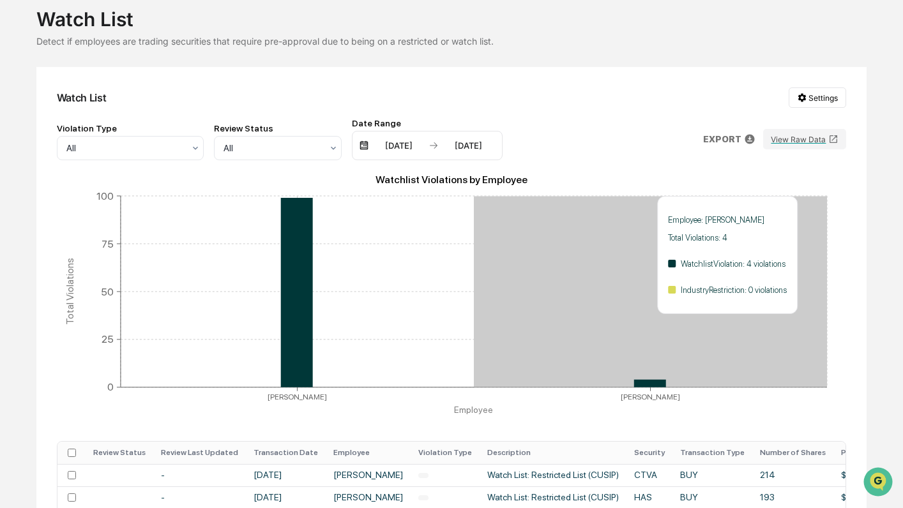
click at [705, 279] on icon "Watchlist Violations by Employee Matthew Samek Nicole Murphey Employee 0 25 50 …" at bounding box center [452, 297] width 790 height 255
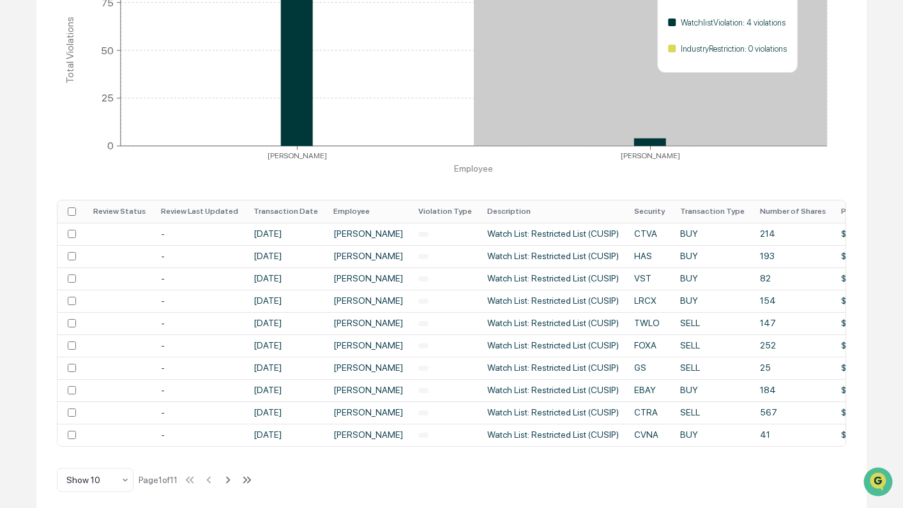
scroll to position [333, 0]
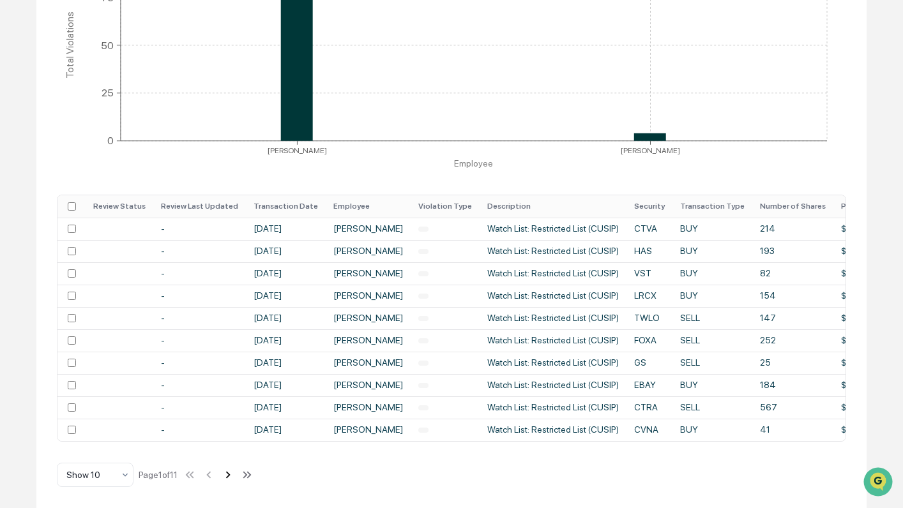
click at [230, 478] on icon at bounding box center [228, 474] width 4 height 7
click at [231, 478] on icon at bounding box center [229, 475] width 14 height 14
click at [231, 478] on icon at bounding box center [230, 475] width 14 height 14
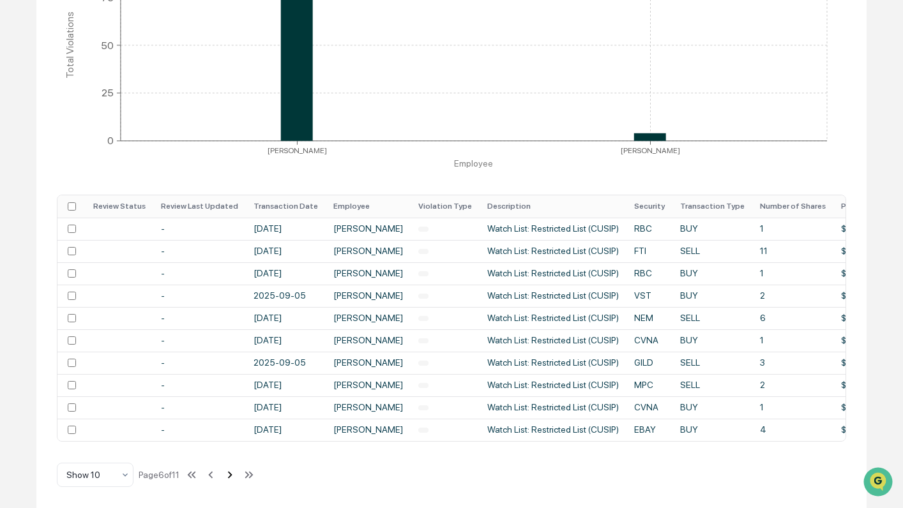
click at [231, 478] on icon at bounding box center [230, 475] width 14 height 14
click at [222, 474] on icon at bounding box center [214, 475] width 14 height 14
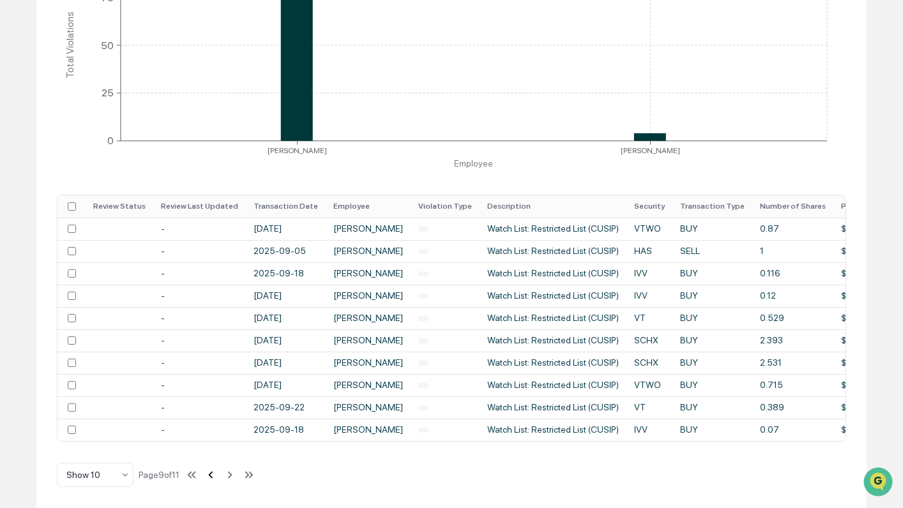
click at [218, 474] on icon at bounding box center [211, 475] width 14 height 14
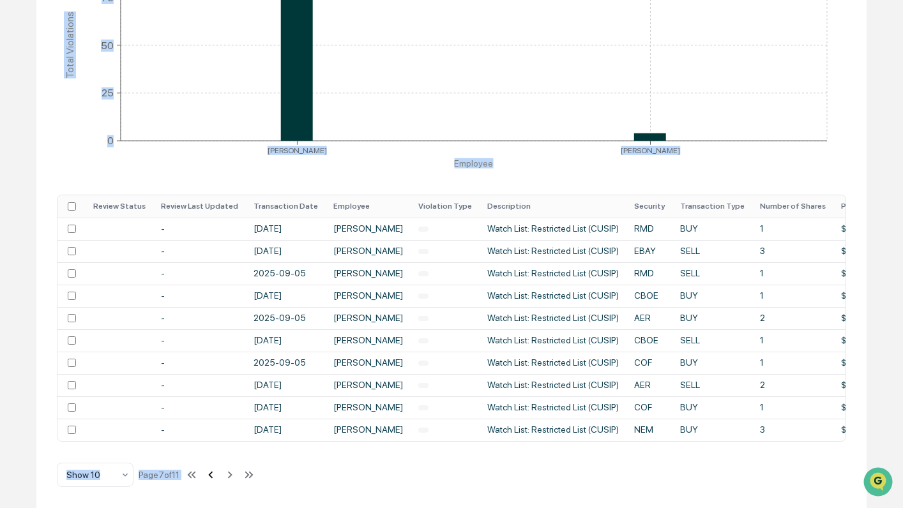
click at [222, 474] on div "Show 10 Page 7 of 11" at bounding box center [157, 475] width 200 height 26
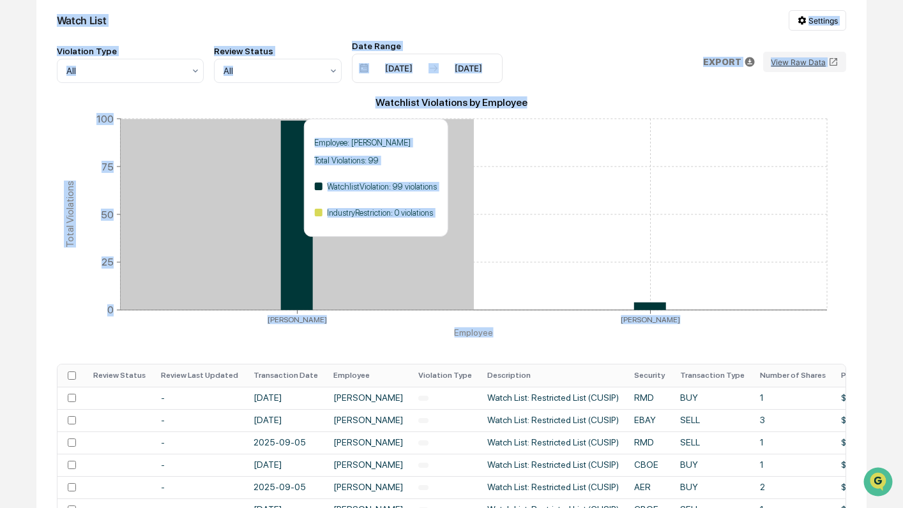
scroll to position [0, 0]
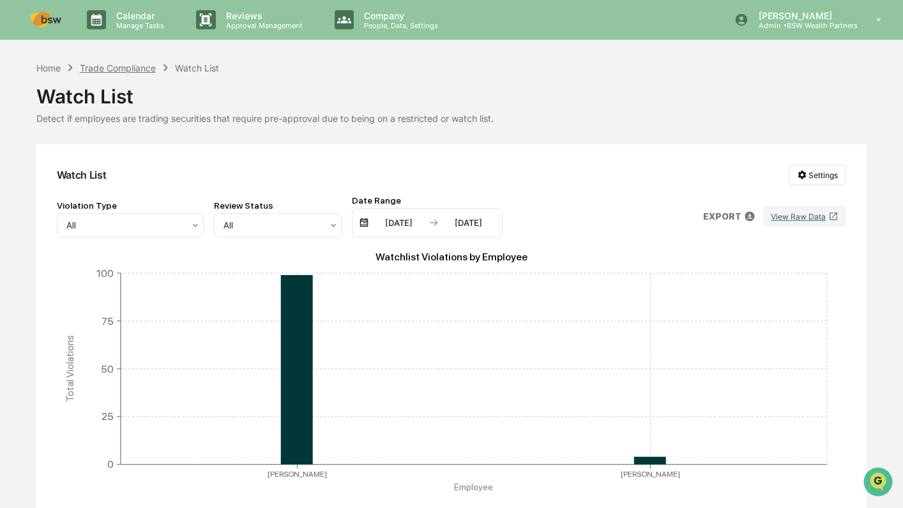
click at [142, 70] on div "Trade Compliance" at bounding box center [118, 68] width 76 height 11
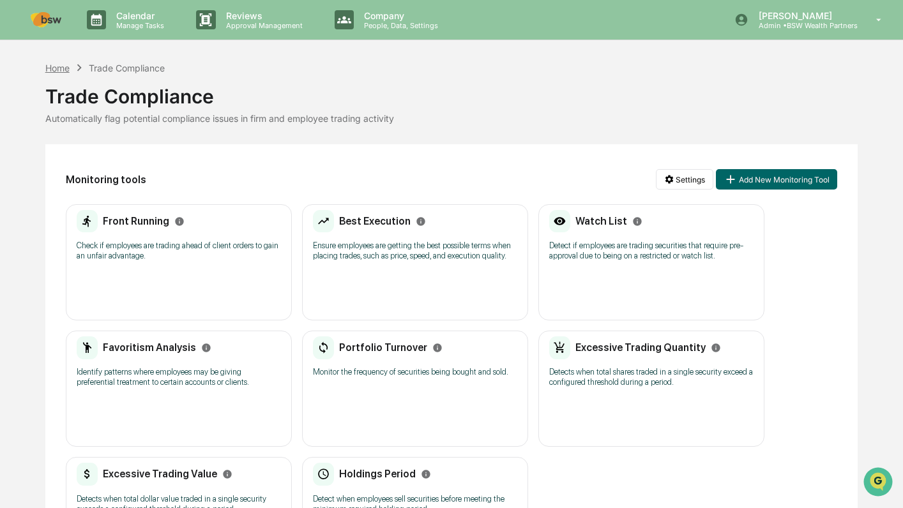
click at [63, 66] on div "Home" at bounding box center [57, 68] width 24 height 11
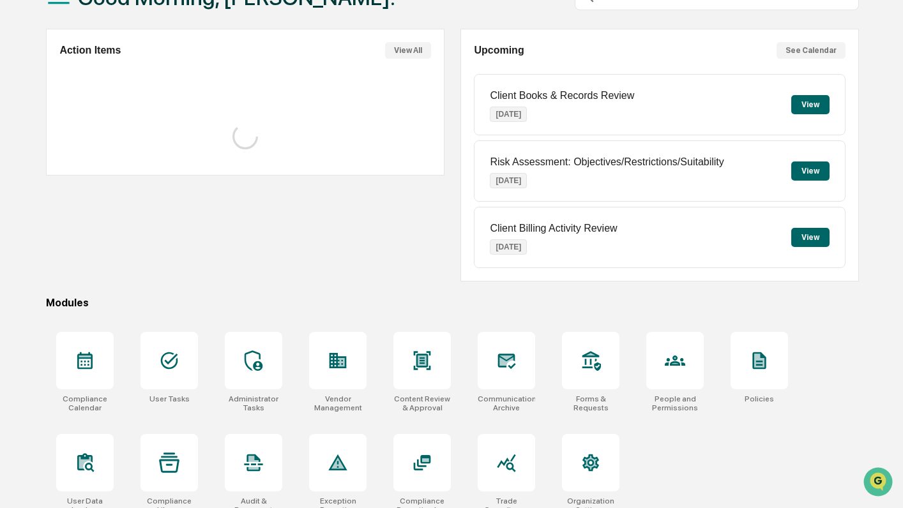
scroll to position [112, 0]
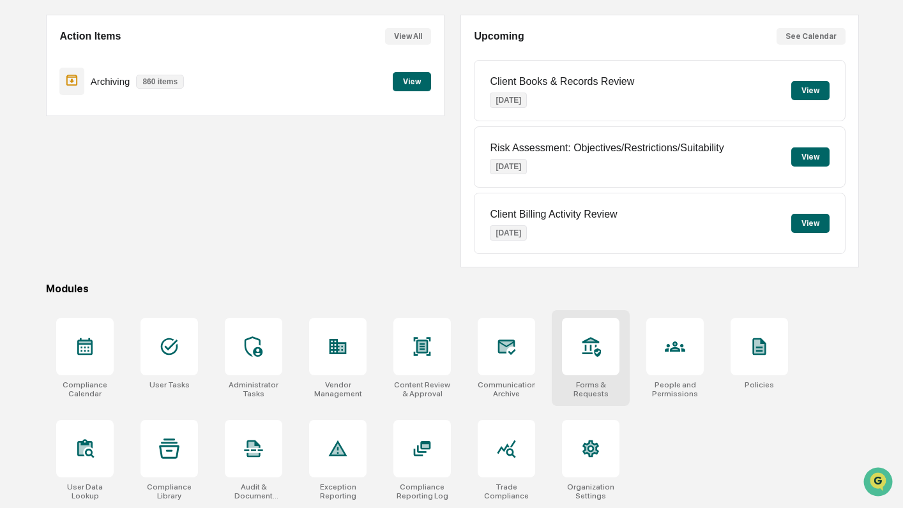
click at [592, 368] on div at bounding box center [590, 346] width 57 height 57
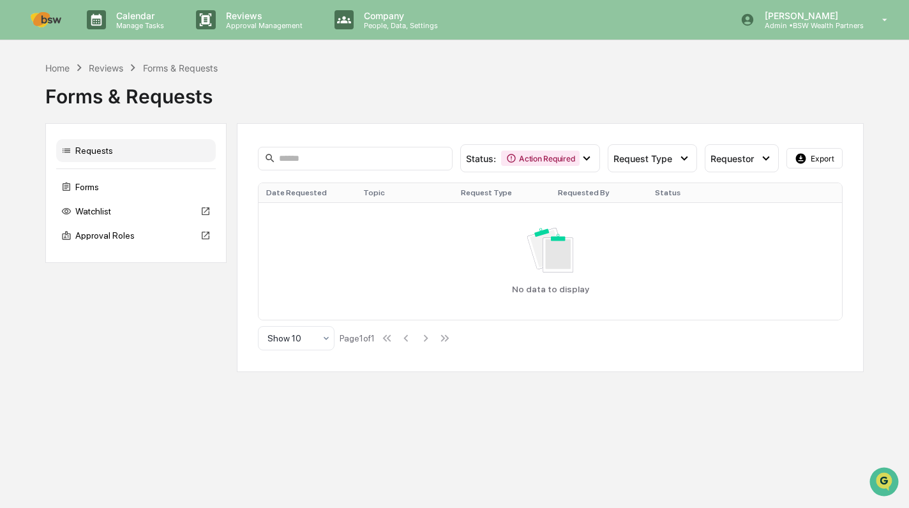
click at [102, 215] on div "Watchlist" at bounding box center [136, 211] width 160 height 23
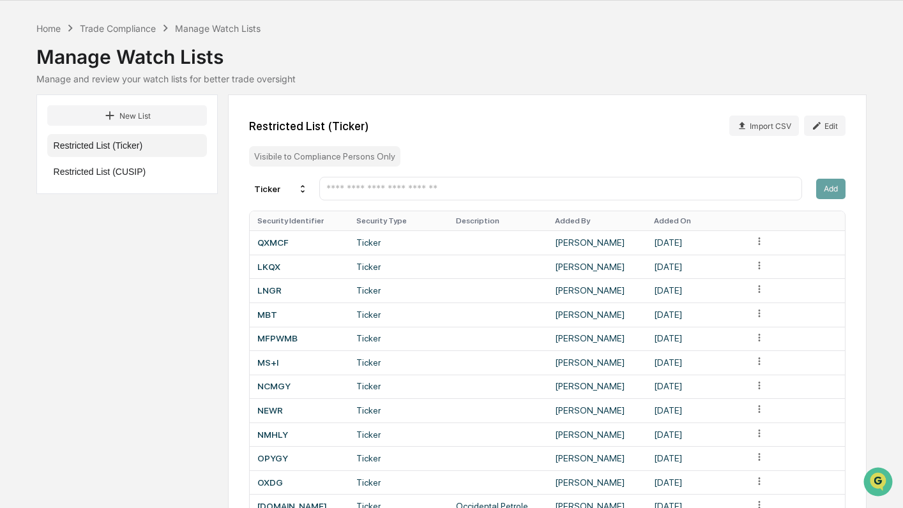
scroll to position [25, 0]
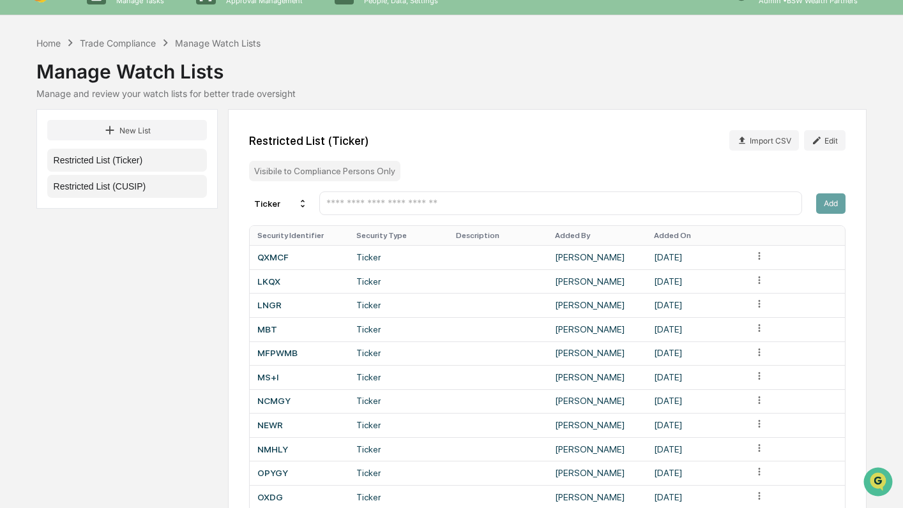
click at [162, 192] on button "Restricted List (CUSIP)" at bounding box center [127, 186] width 160 height 23
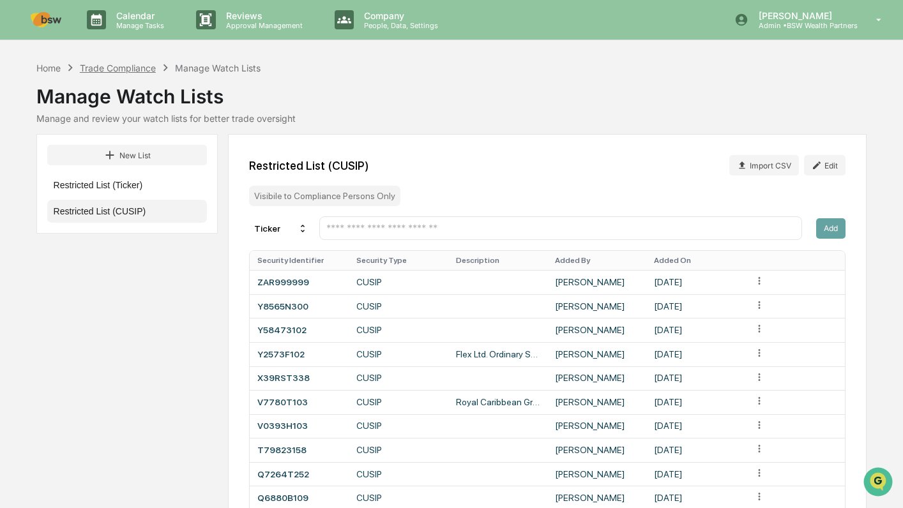
click at [134, 67] on div "Trade Compliance" at bounding box center [118, 68] width 76 height 11
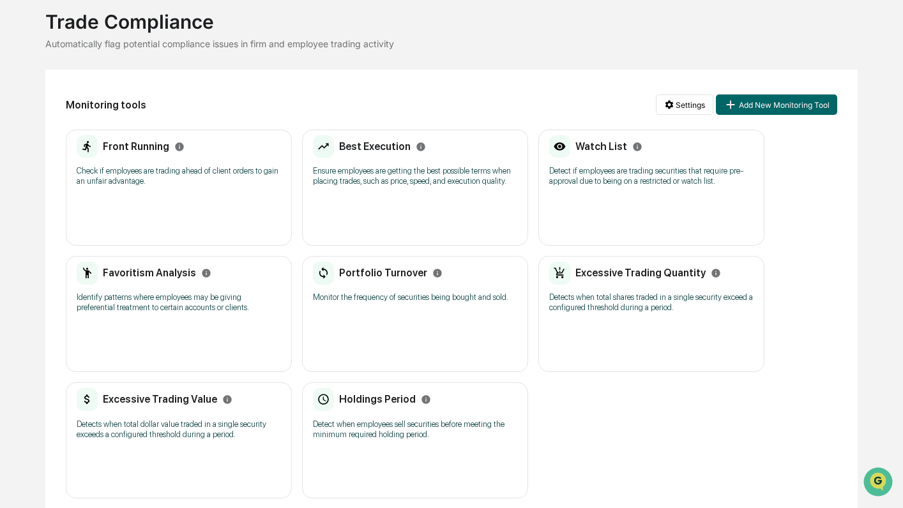
scroll to position [84, 0]
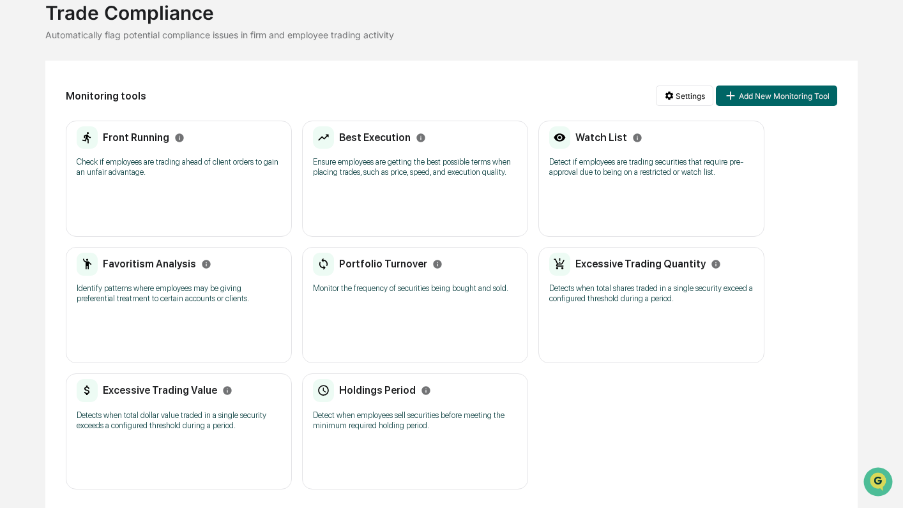
click at [213, 181] on div "Front Running Check if employees are trading ahead of client orders to gain an …" at bounding box center [179, 155] width 204 height 59
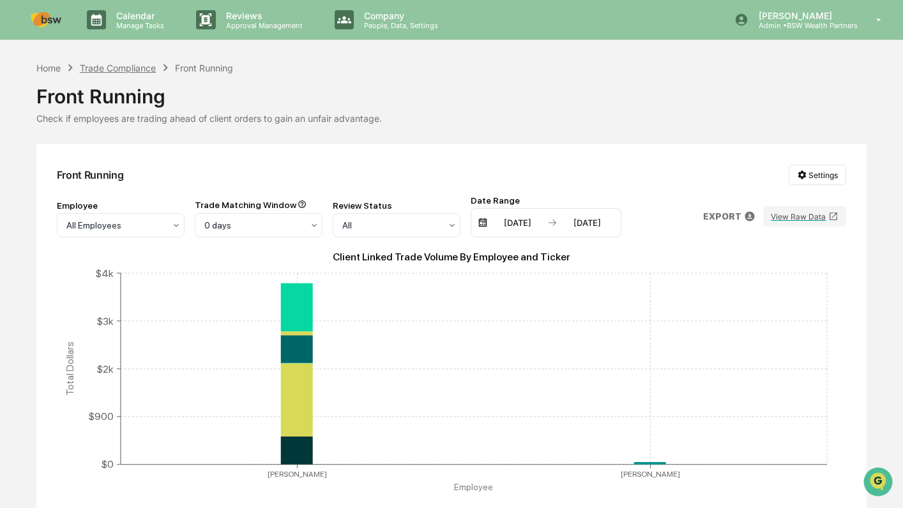
click at [126, 68] on div "Trade Compliance" at bounding box center [118, 68] width 76 height 11
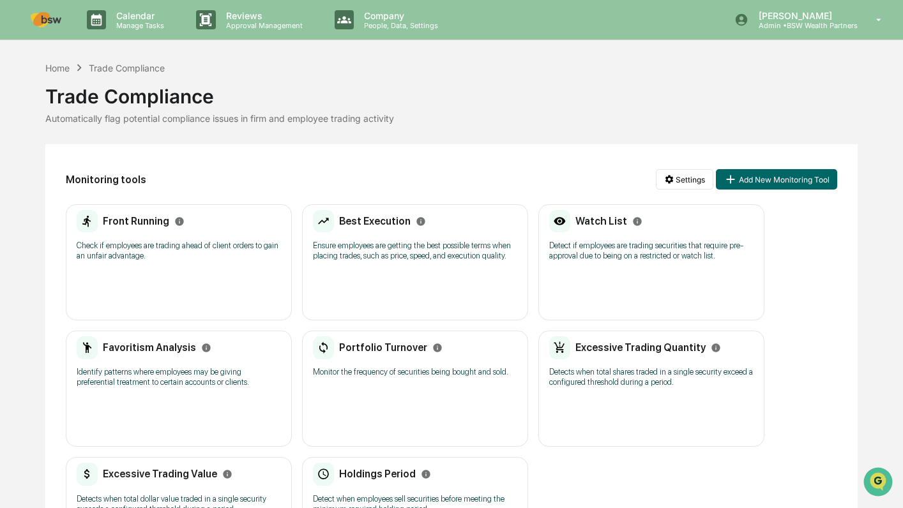
click at [361, 222] on h2 "Best Execution" at bounding box center [374, 221] width 71 height 12
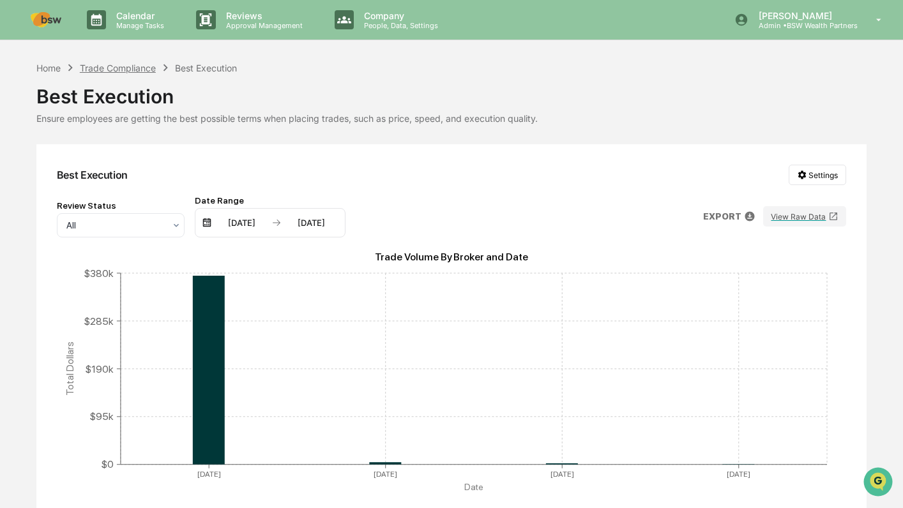
click at [119, 68] on div "Trade Compliance" at bounding box center [118, 68] width 76 height 11
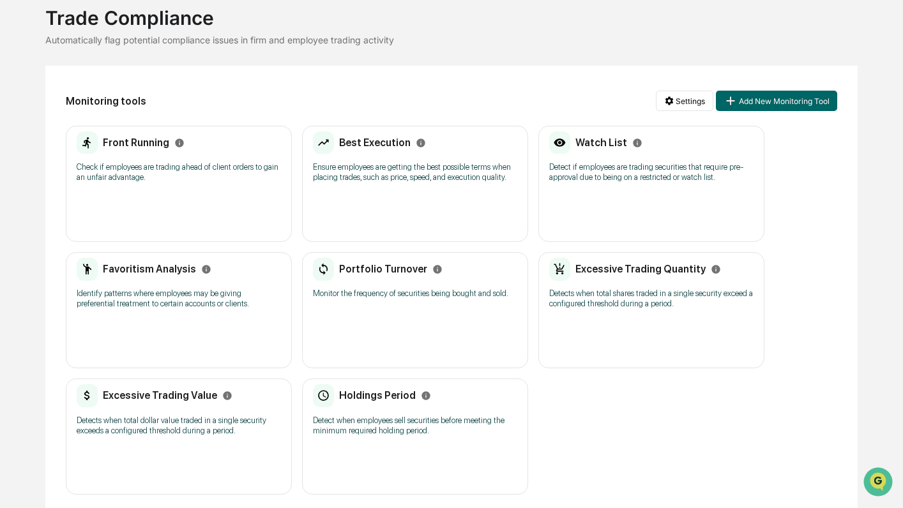
scroll to position [84, 0]
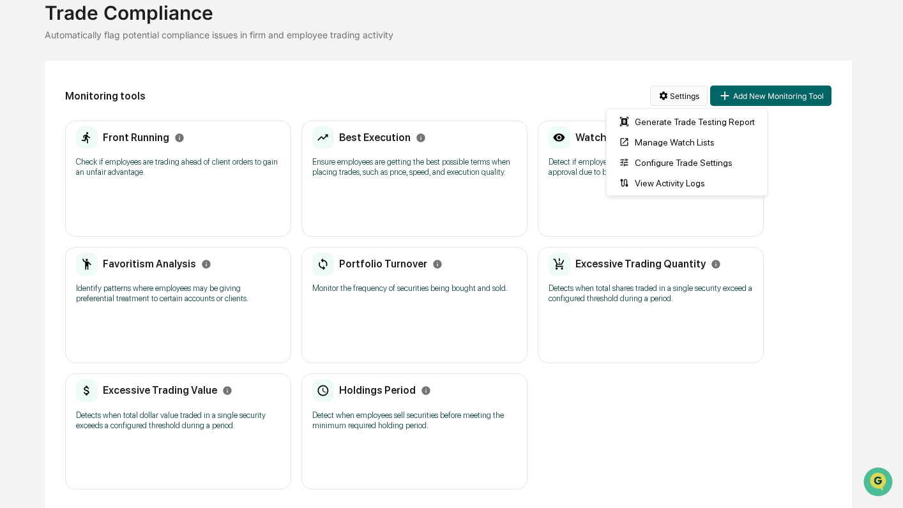
click at [686, 97] on html "Calendar Manage Tasks Reviews Approval Management Company People, Data, Setting…" at bounding box center [451, 170] width 903 height 508
click at [670, 164] on div "Configure Trade Settings" at bounding box center [687, 163] width 156 height 20
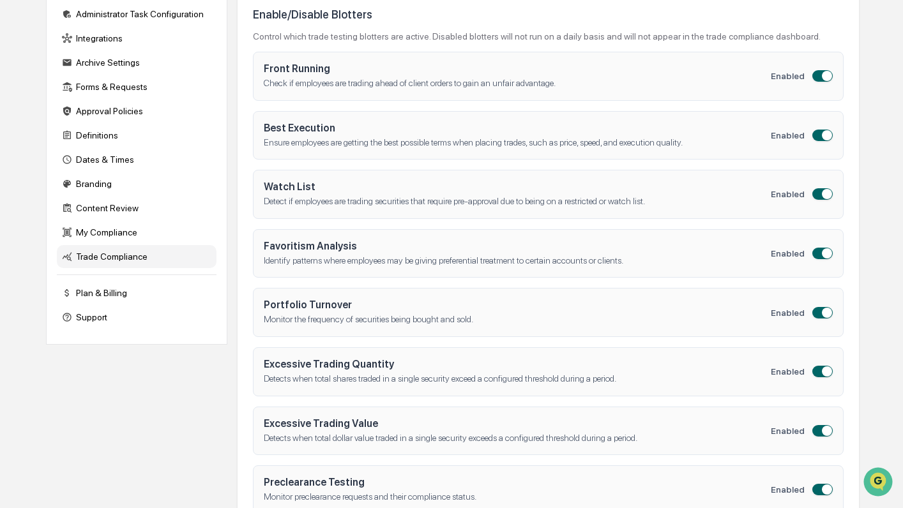
scroll to position [211, 0]
click at [815, 137] on button "button" at bounding box center [822, 134] width 20 height 11
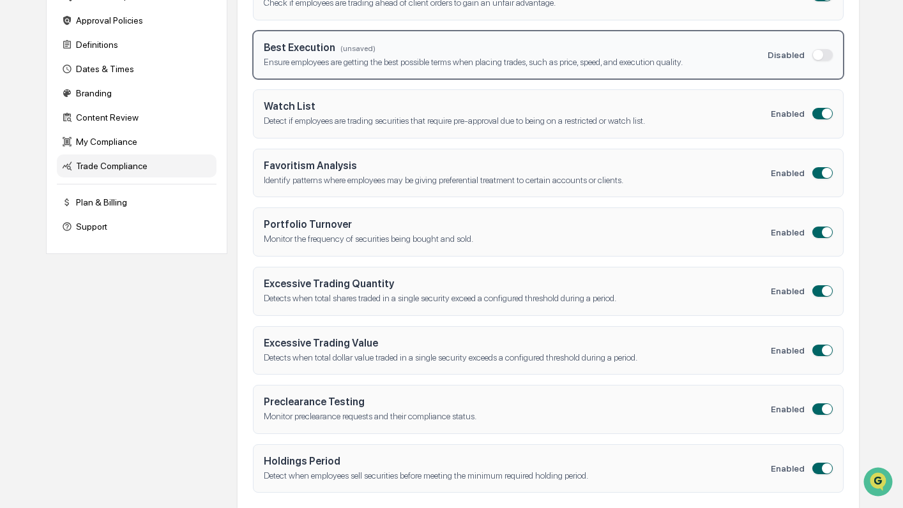
scroll to position [339, 0]
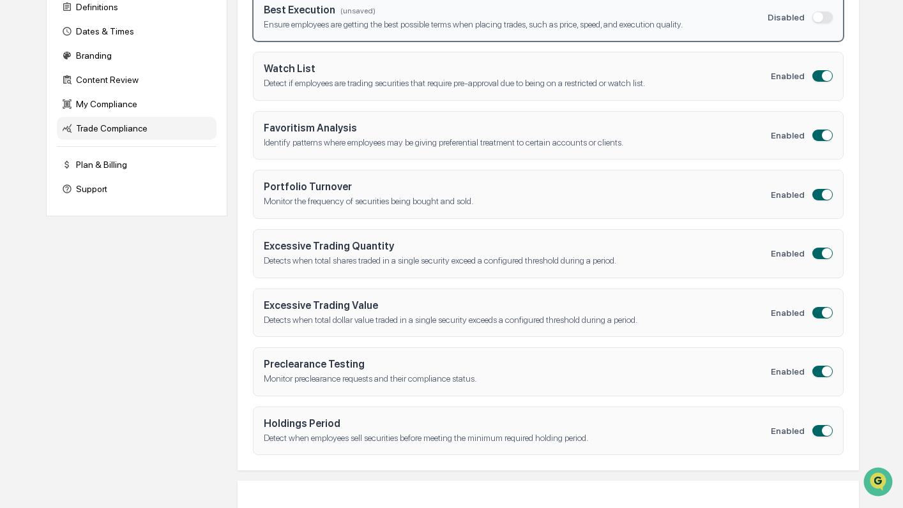
click at [818, 140] on button "button" at bounding box center [822, 135] width 20 height 11
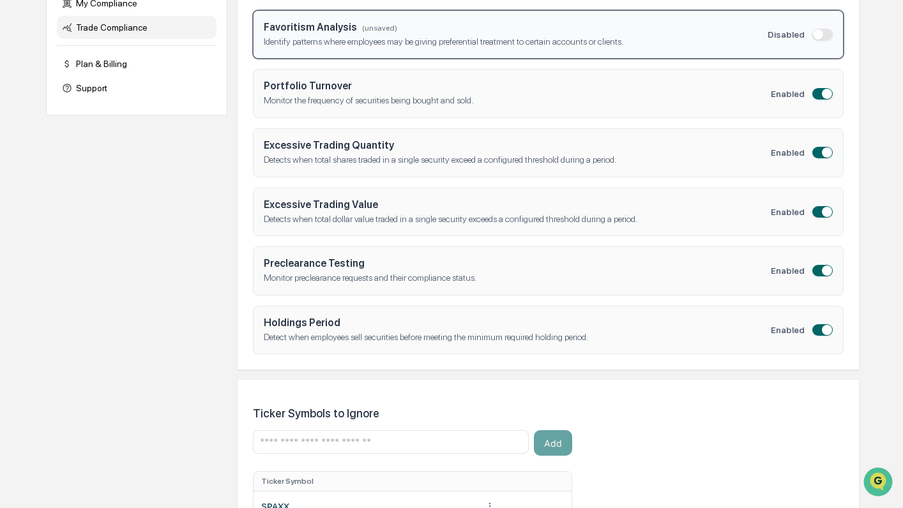
scroll to position [451, 0]
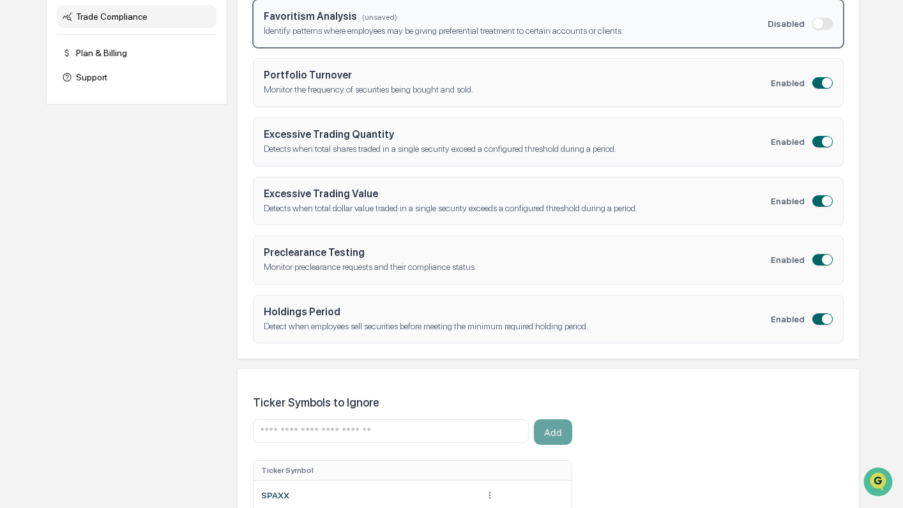
click at [815, 322] on button "button" at bounding box center [822, 318] width 20 height 11
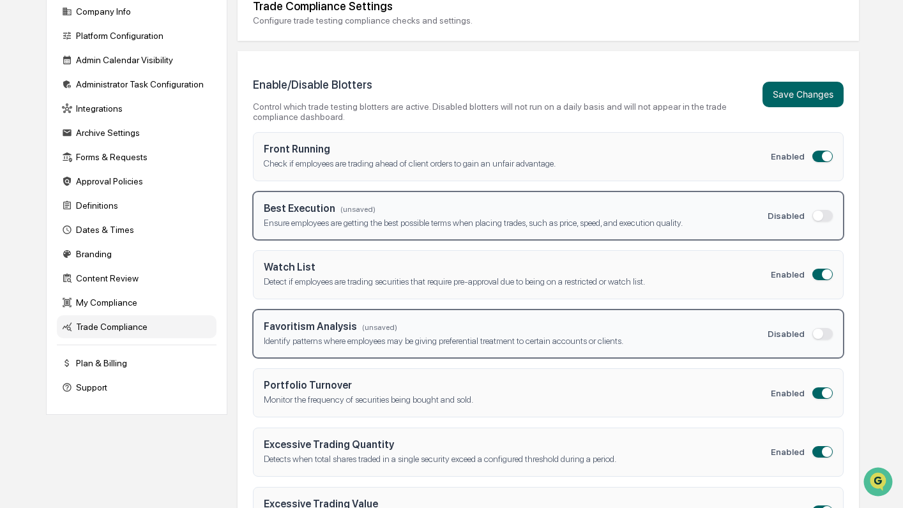
scroll to position [147, 0]
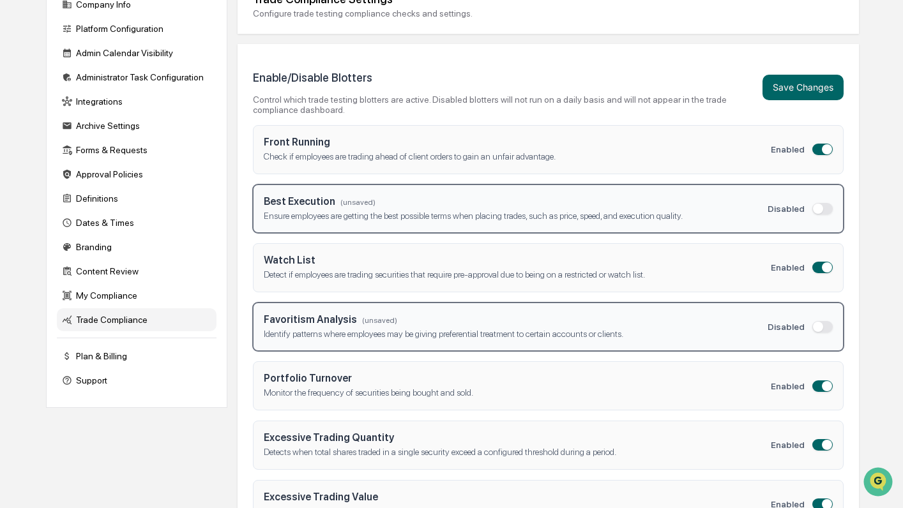
click at [820, 151] on button "button" at bounding box center [822, 149] width 20 height 11
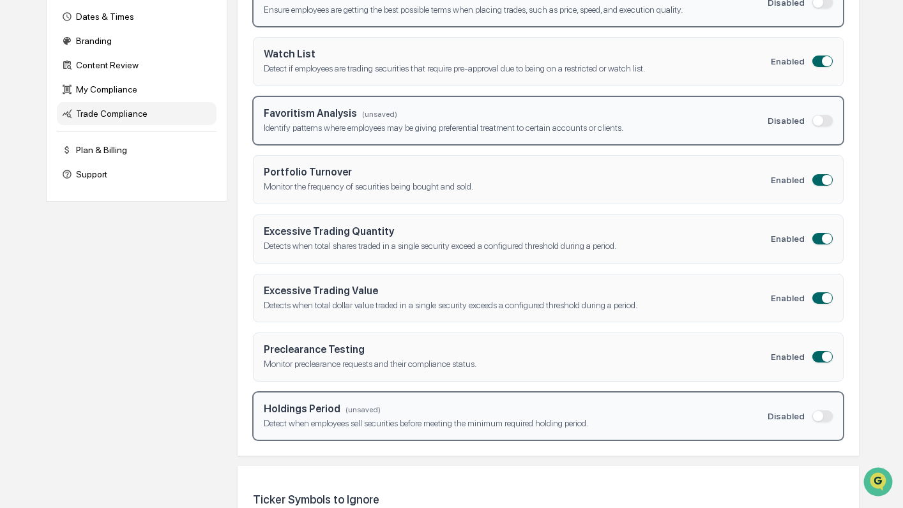
scroll to position [387, 0]
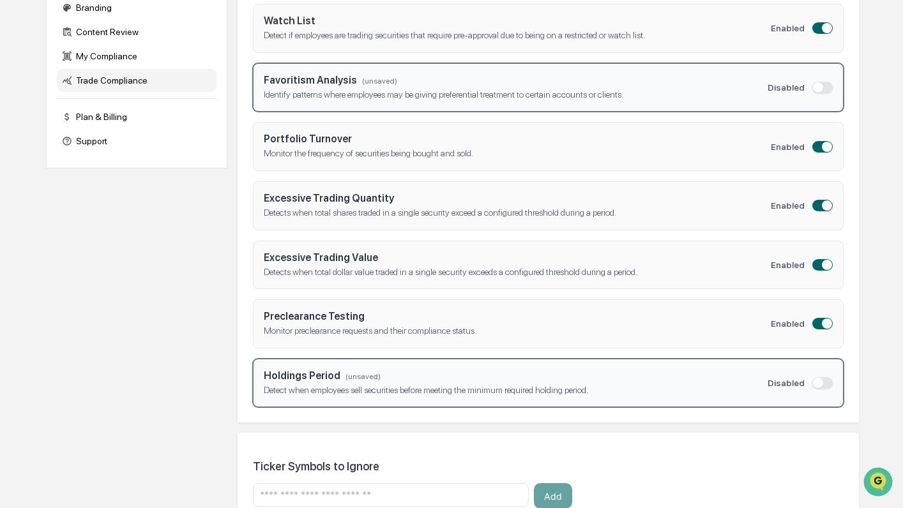
click at [820, 151] on button "button" at bounding box center [822, 146] width 20 height 11
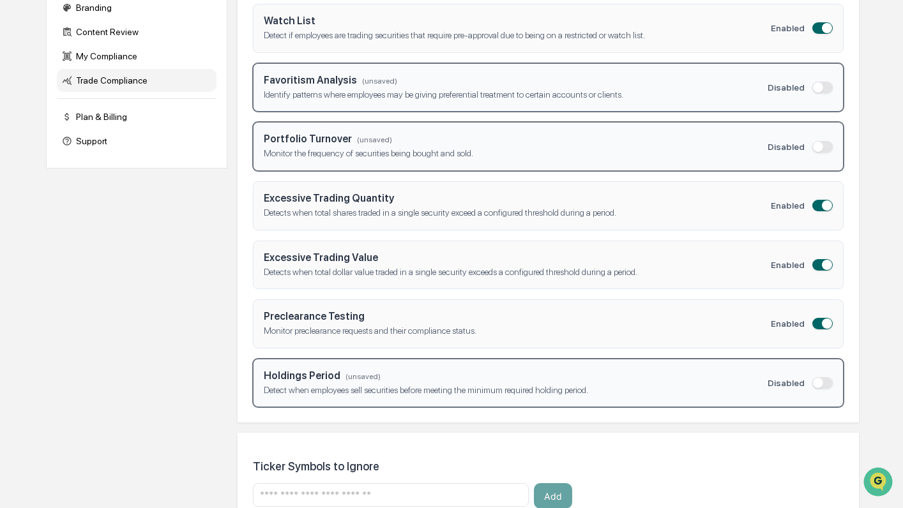
click at [815, 206] on button "button" at bounding box center [822, 205] width 20 height 11
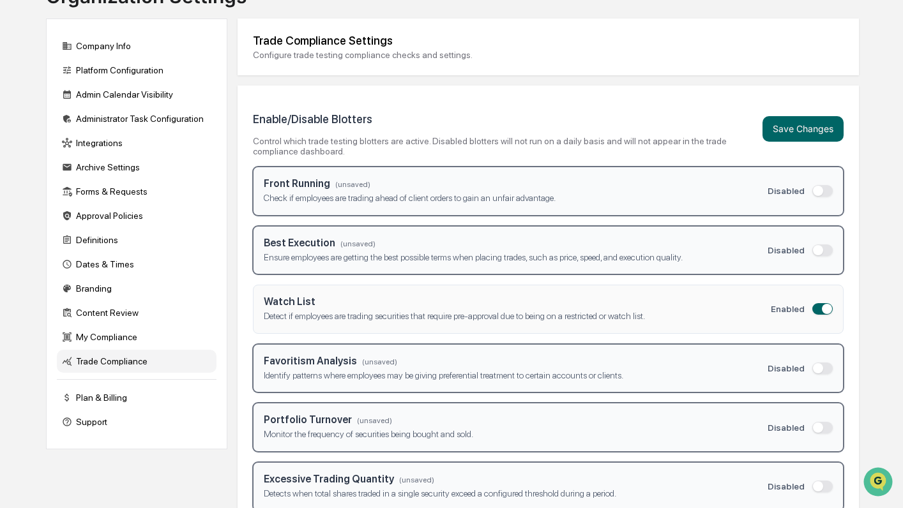
scroll to position [52, 0]
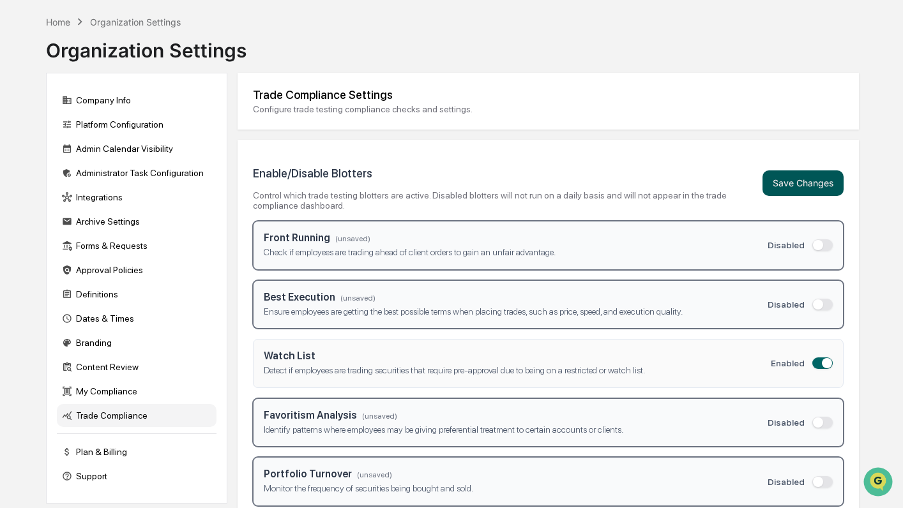
click at [793, 179] on button "Save Changes" at bounding box center [802, 183] width 81 height 26
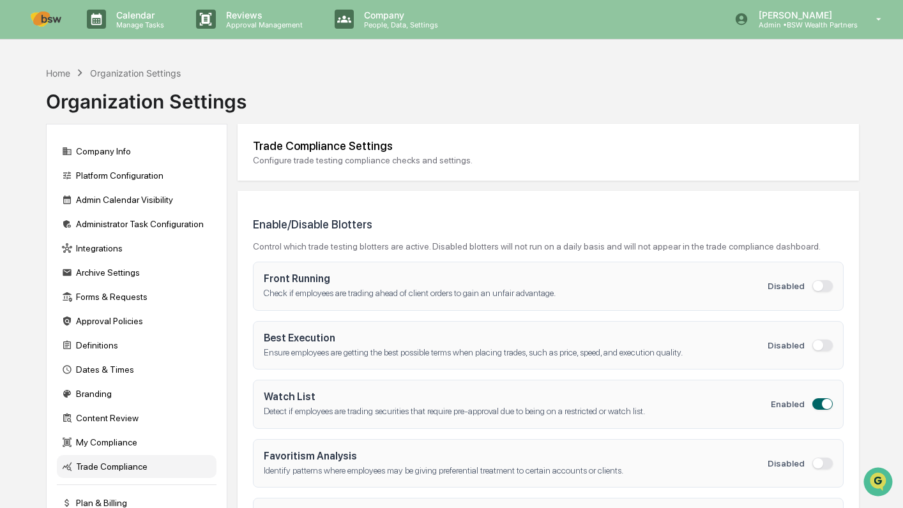
scroll to position [0, 0]
click at [61, 74] on div "Home" at bounding box center [58, 73] width 24 height 11
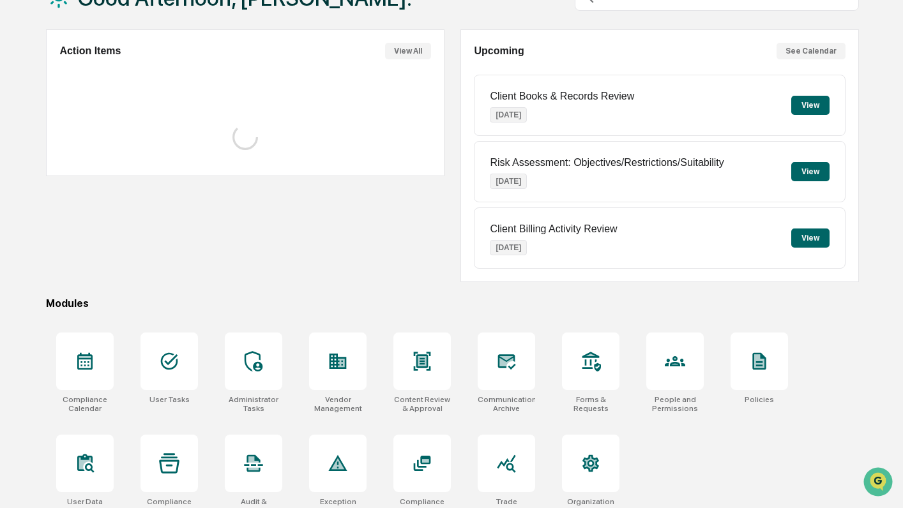
scroll to position [112, 0]
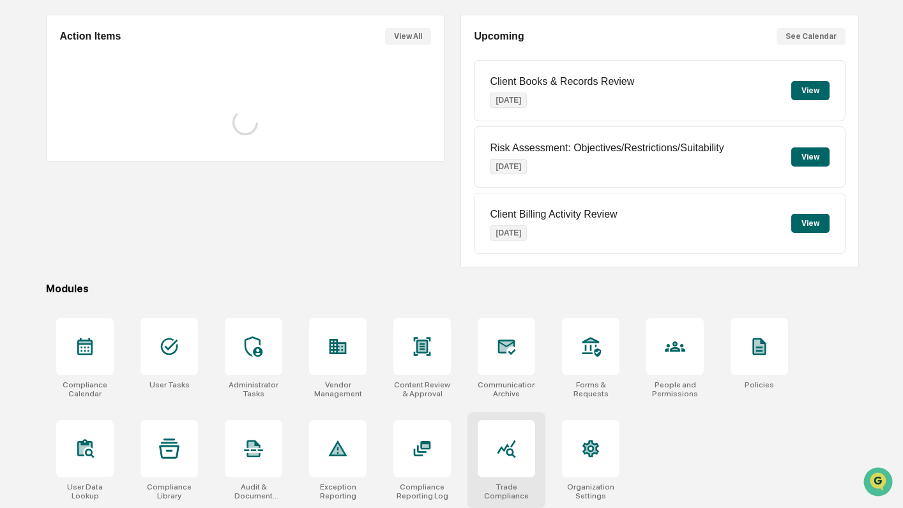
click at [497, 450] on icon at bounding box center [506, 449] width 20 height 20
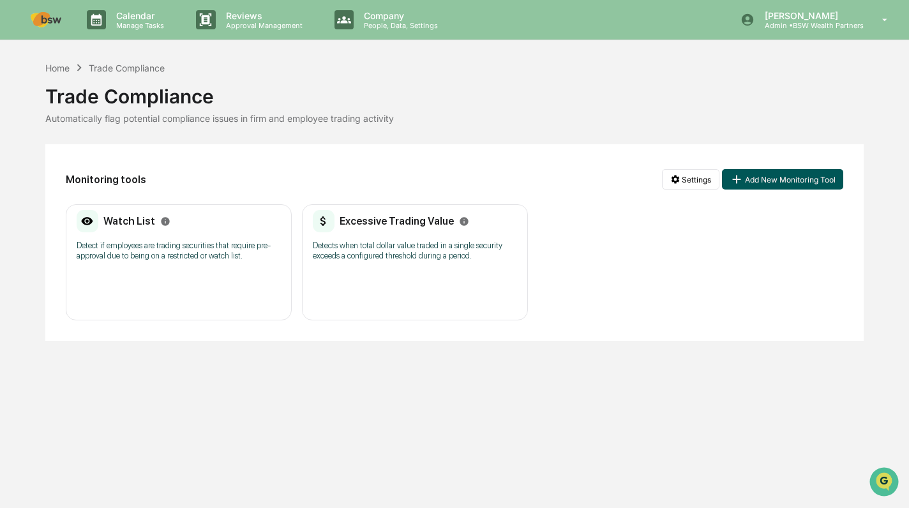
click at [775, 178] on button "Add New Monitoring Tool" at bounding box center [782, 179] width 121 height 20
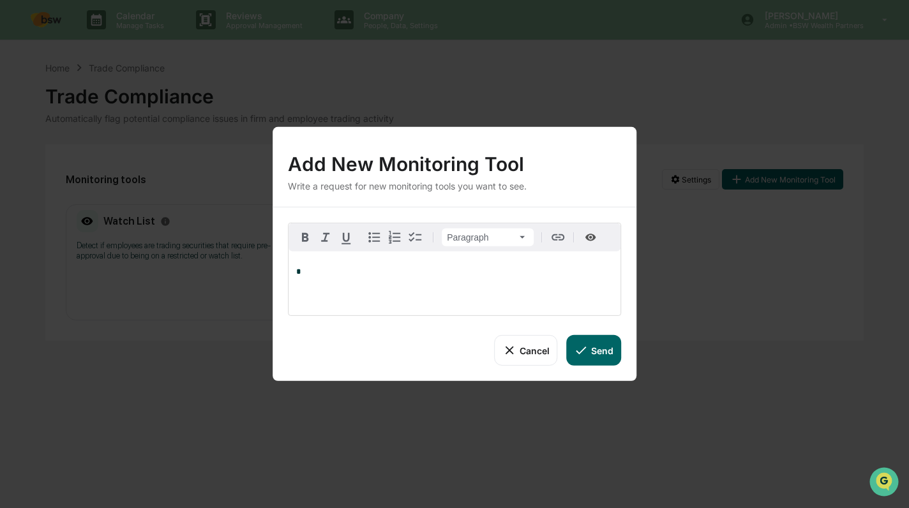
click at [535, 354] on button "Cancel" at bounding box center [525, 350] width 63 height 31
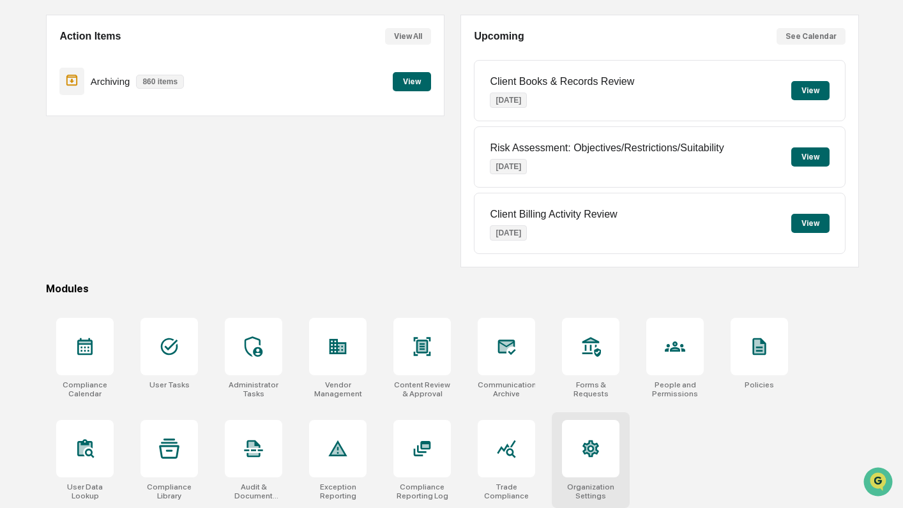
click at [586, 437] on div at bounding box center [590, 448] width 57 height 57
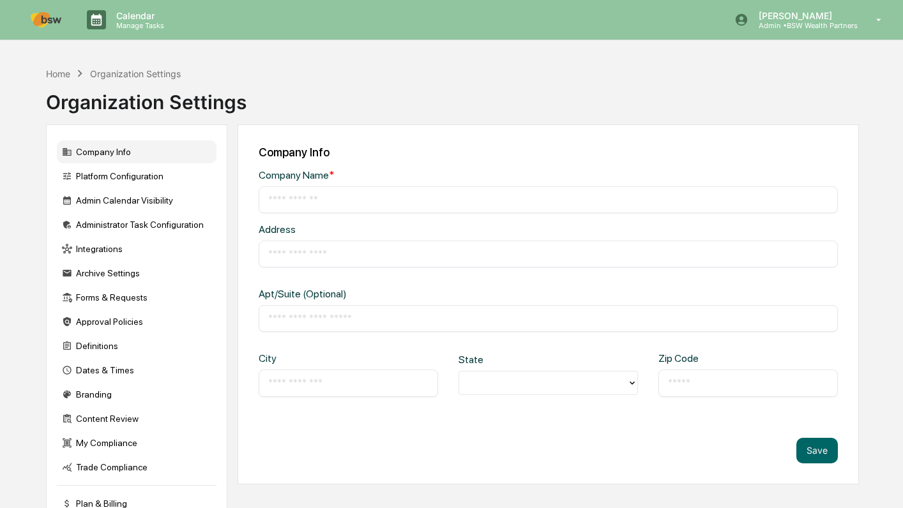
type input "**********"
type input "*******"
type input "*****"
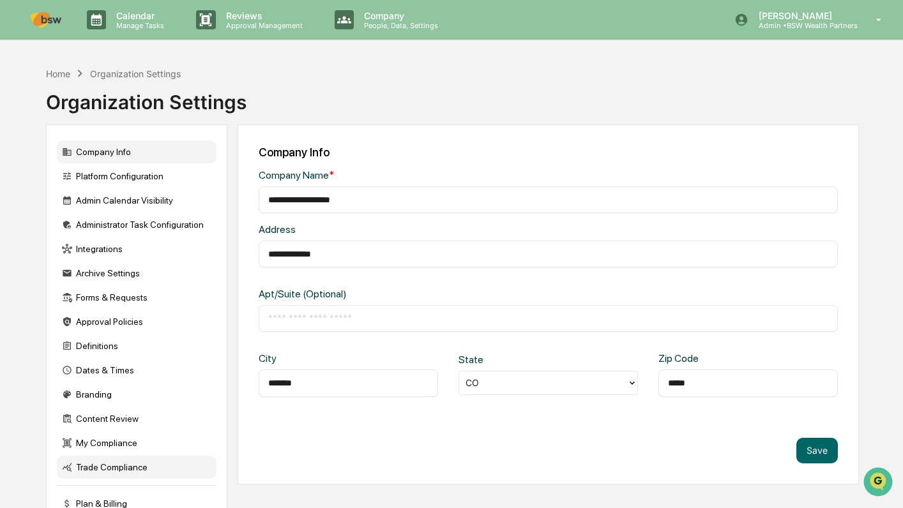
click at [114, 472] on div "Trade Compliance" at bounding box center [137, 467] width 160 height 23
